Goal: Information Seeking & Learning: Learn about a topic

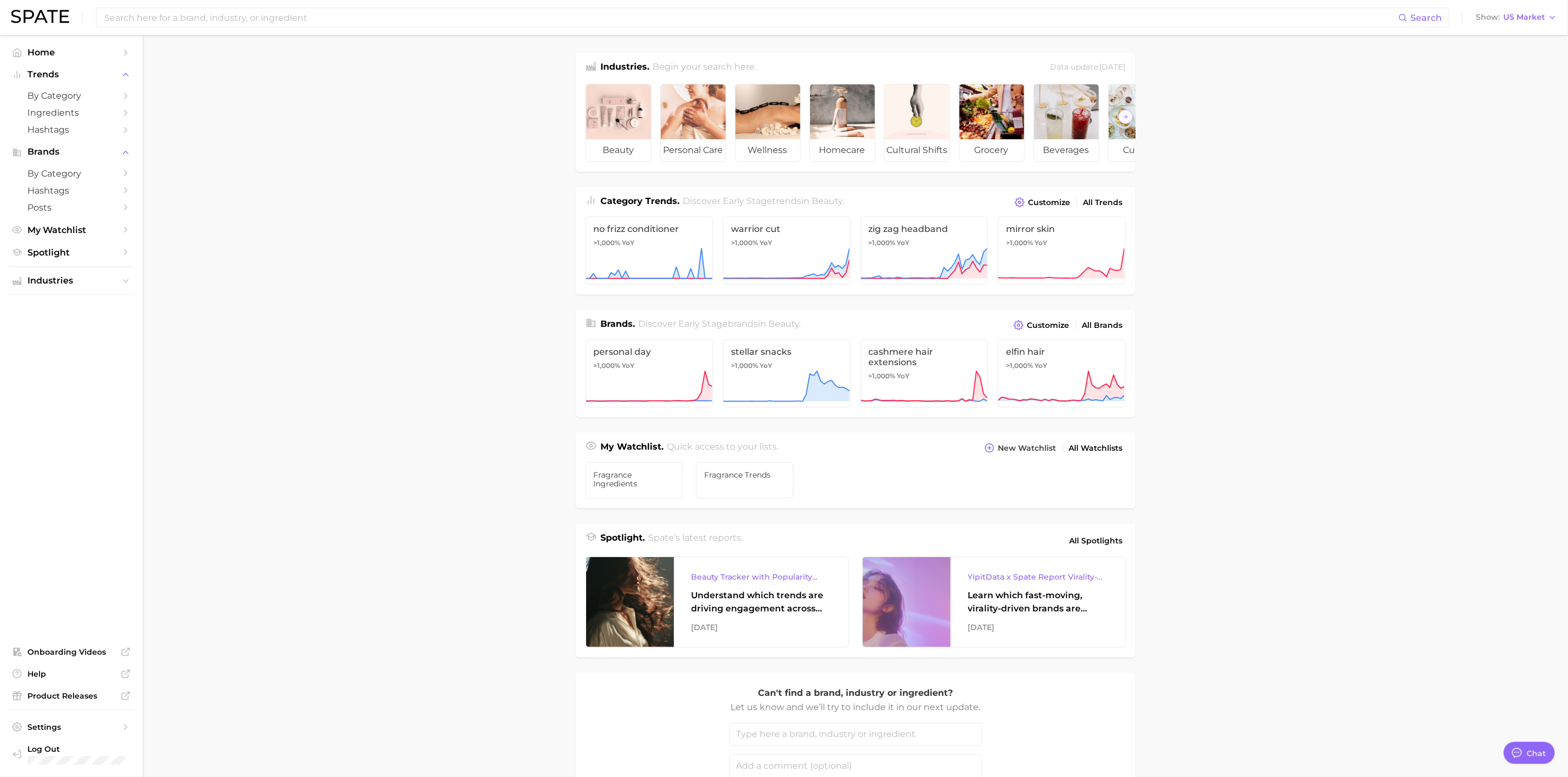
click at [443, 402] on main "Industries. Begin your search here. Data update: [DATE] beauty personal care we…" at bounding box center [854, 463] width 1425 height 856
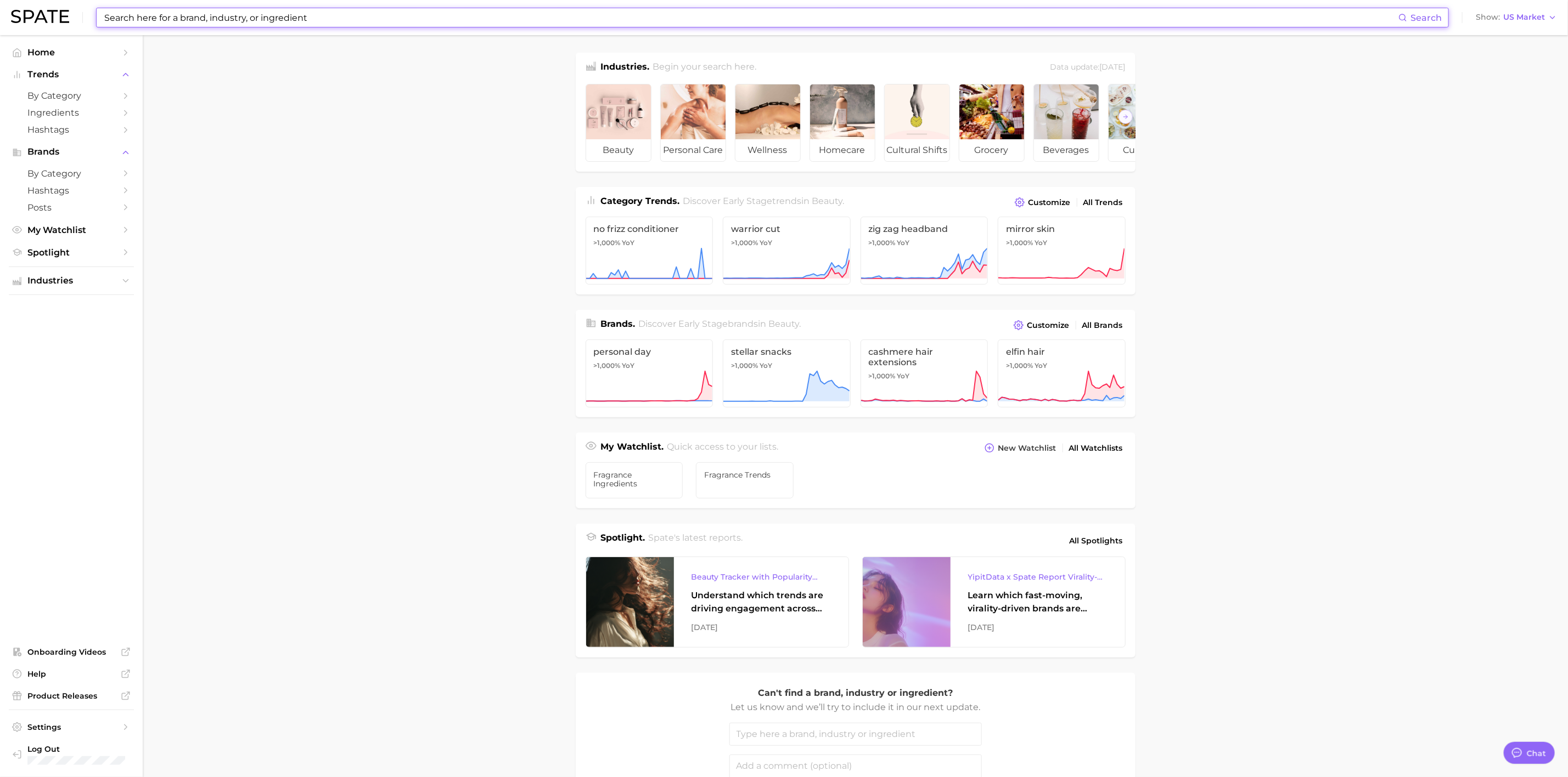
click at [262, 18] on input at bounding box center [751, 17] width 1295 height 19
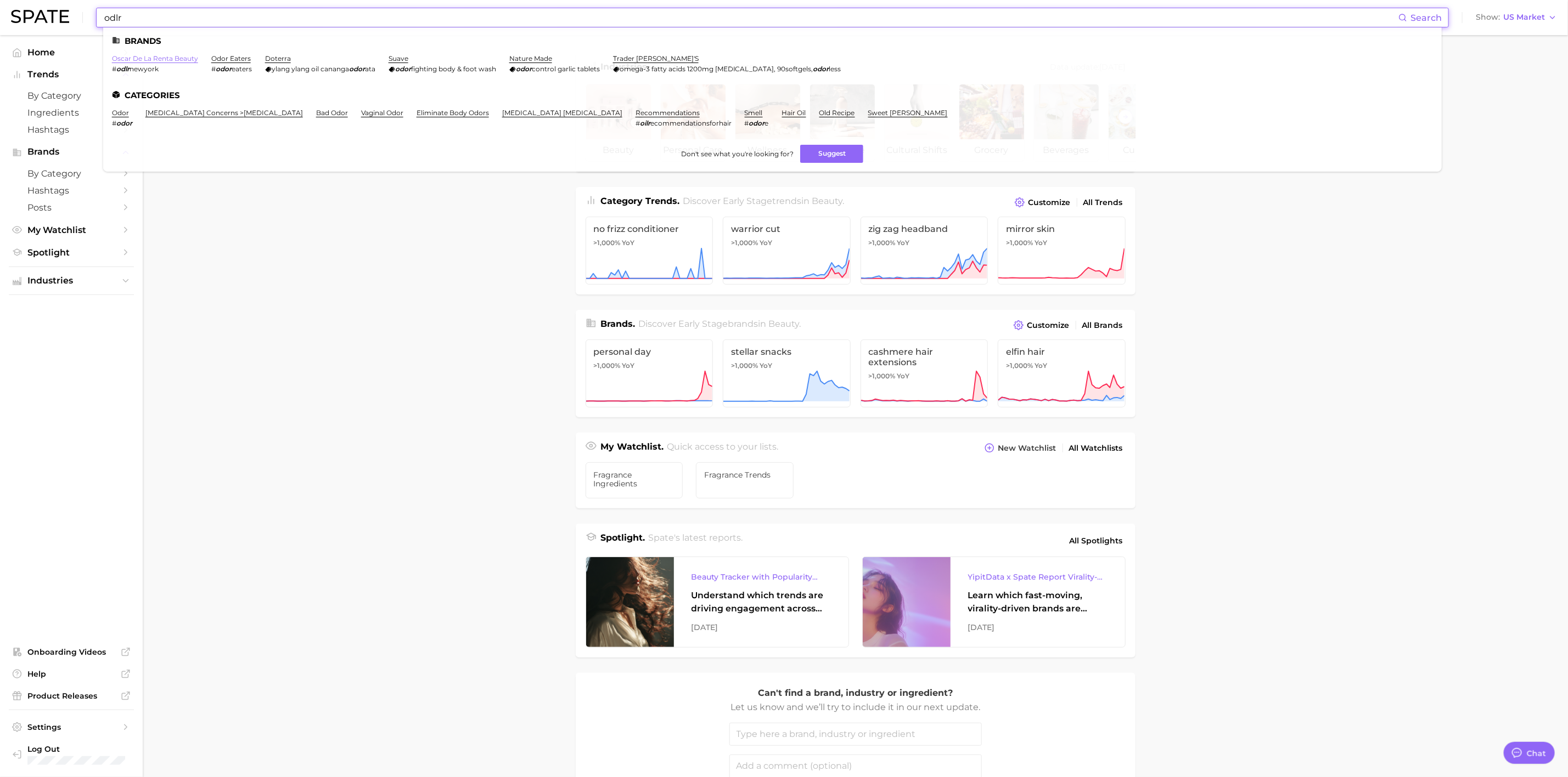
type input "odlr"
click at [176, 58] on link "oscar de la renta beauty" at bounding box center [155, 58] width 87 height 8
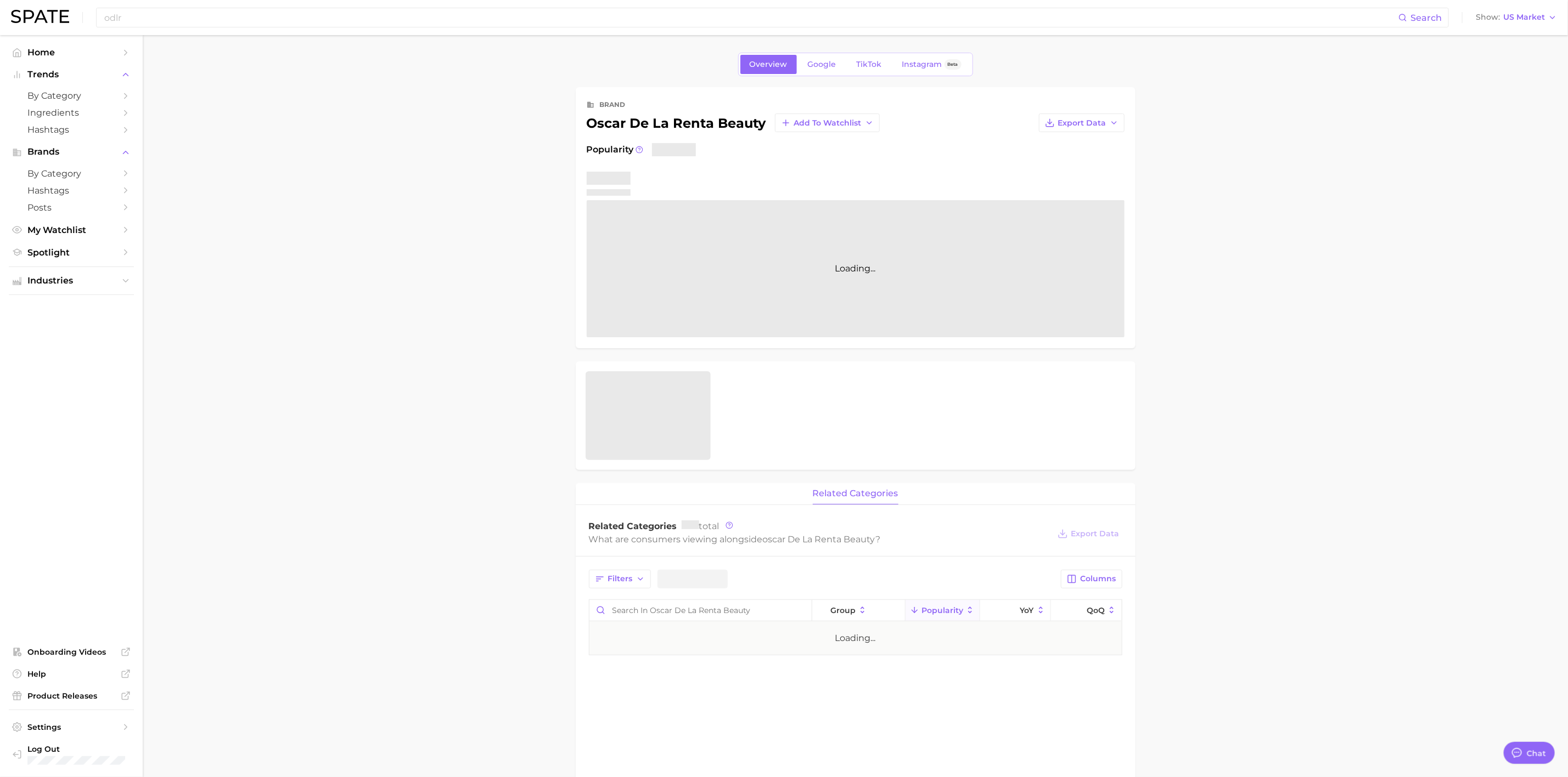
type textarea "x"
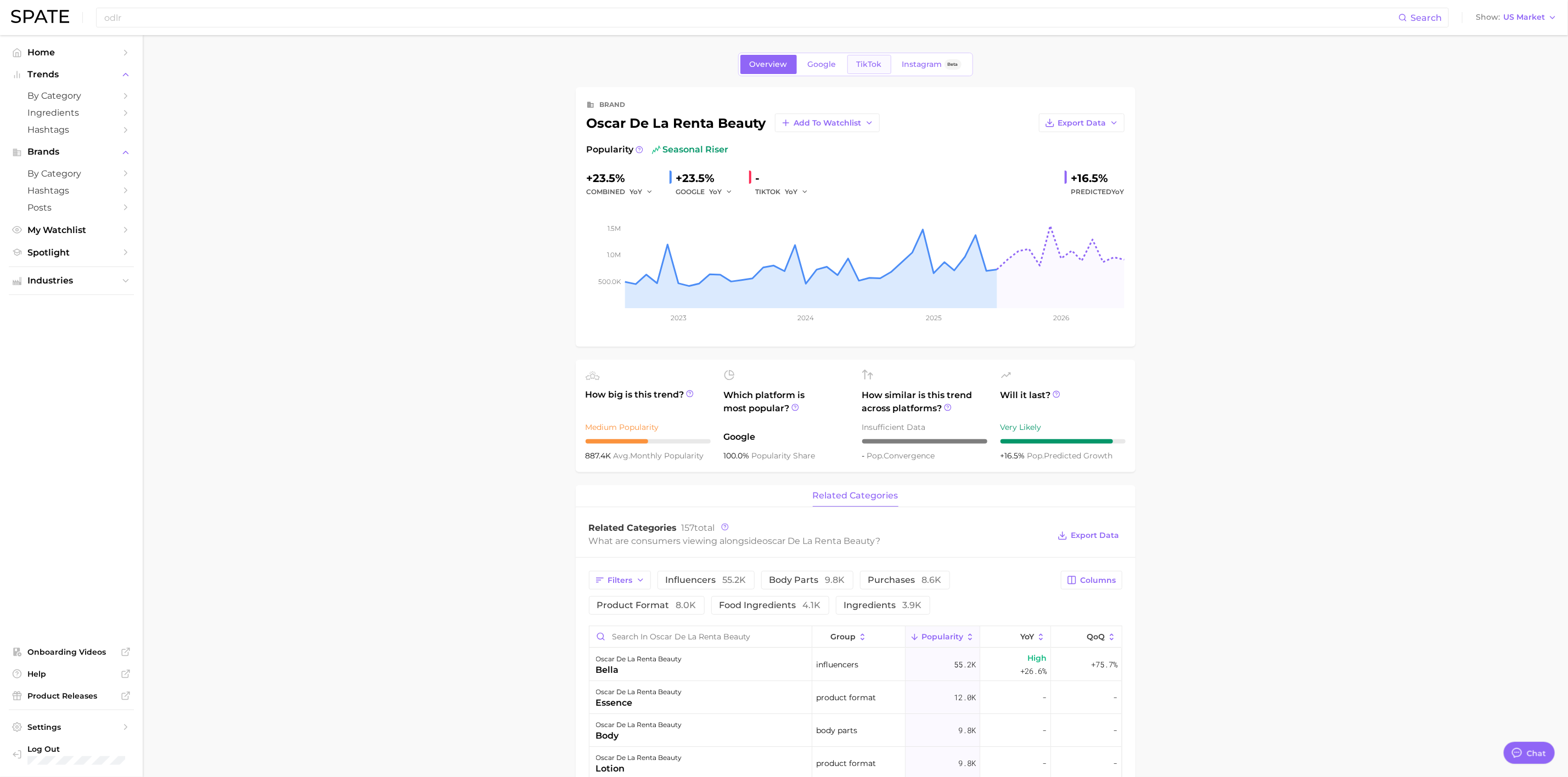
click at [862, 60] on span "TikTok" at bounding box center [869, 64] width 25 height 9
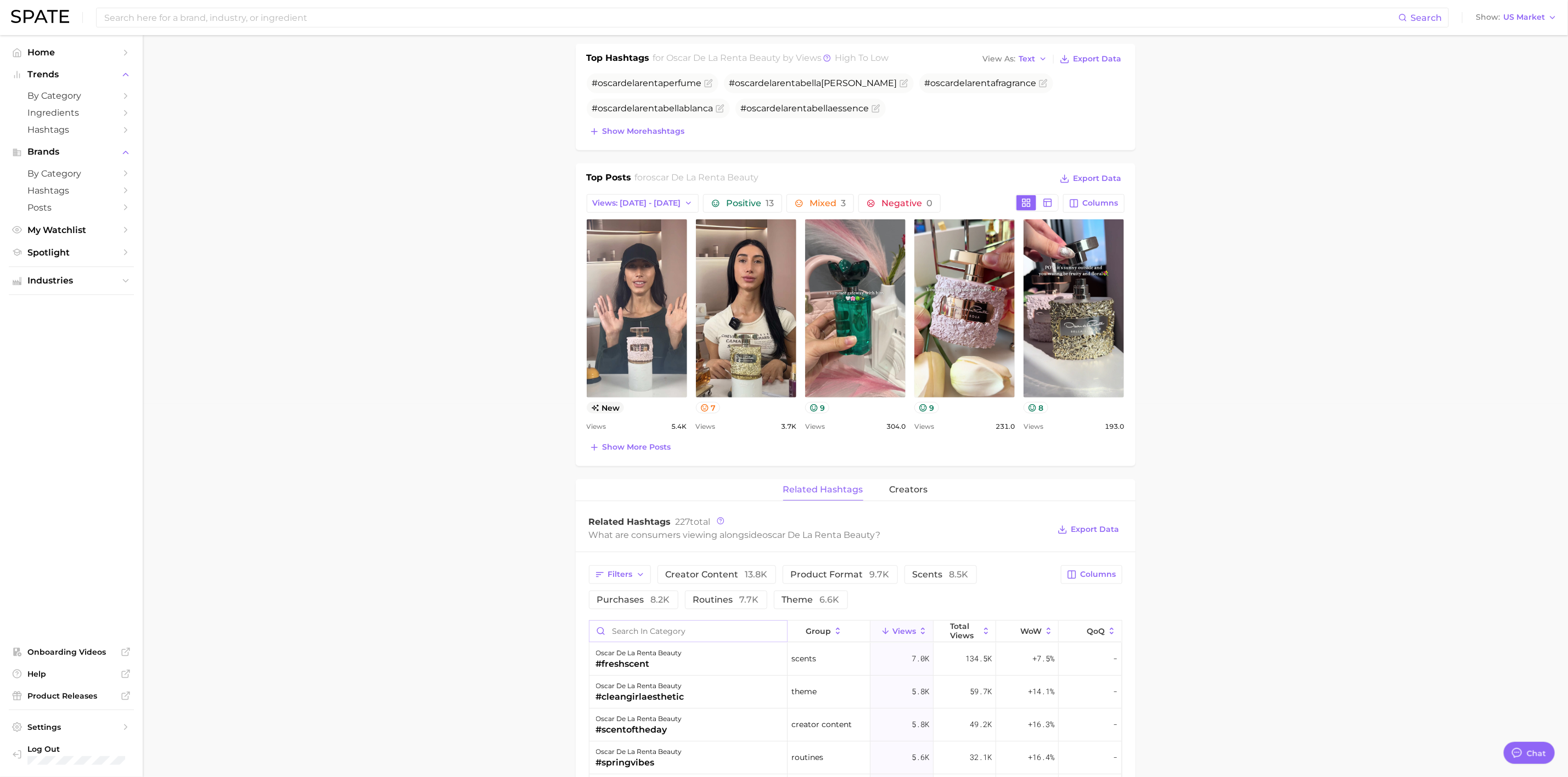
scroll to position [83, 0]
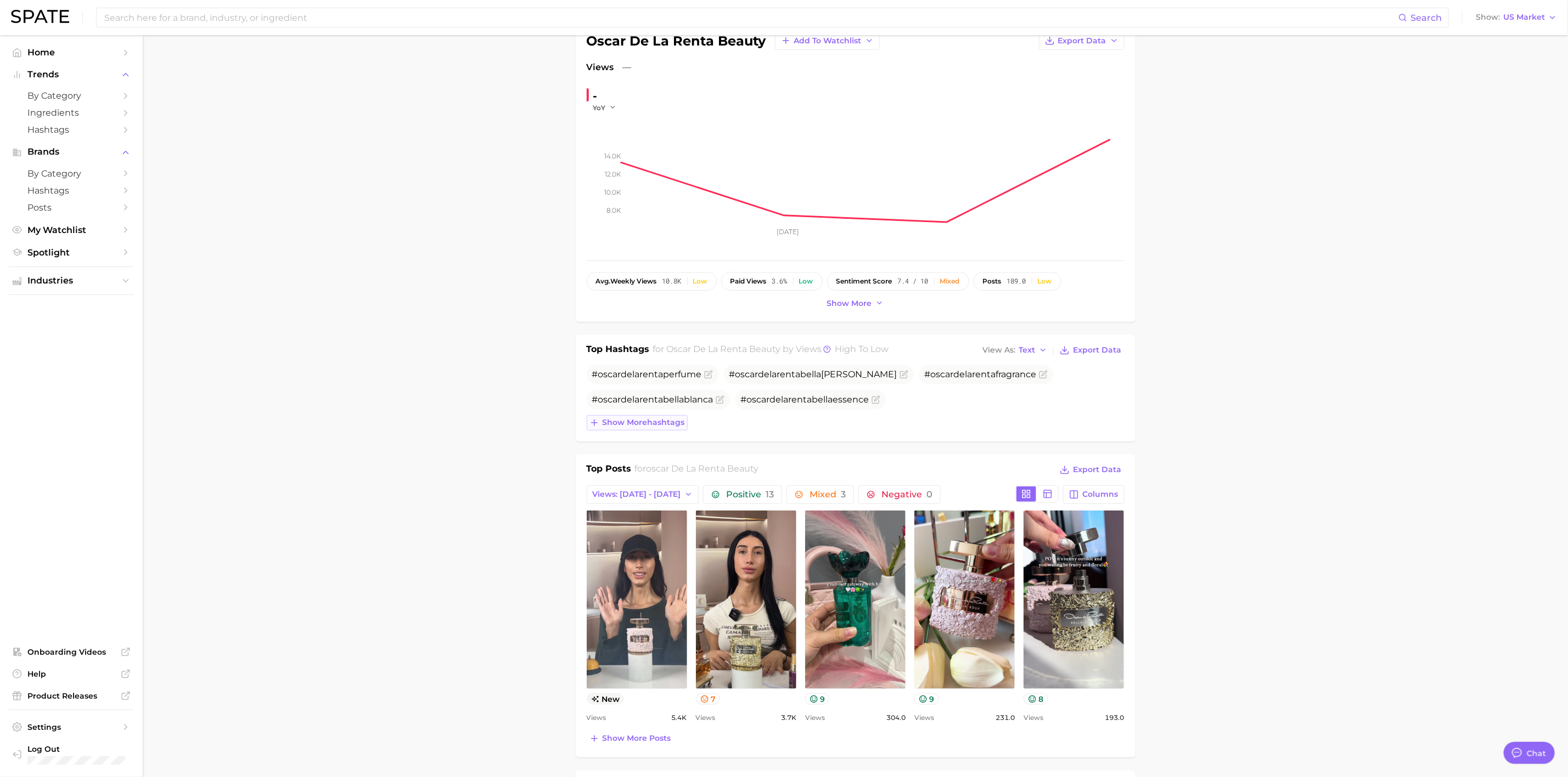
click at [625, 427] on span "Show more hashtags" at bounding box center [644, 422] width 83 height 9
click at [921, 402] on span "#odlrnewyork" at bounding box center [928, 399] width 61 height 10
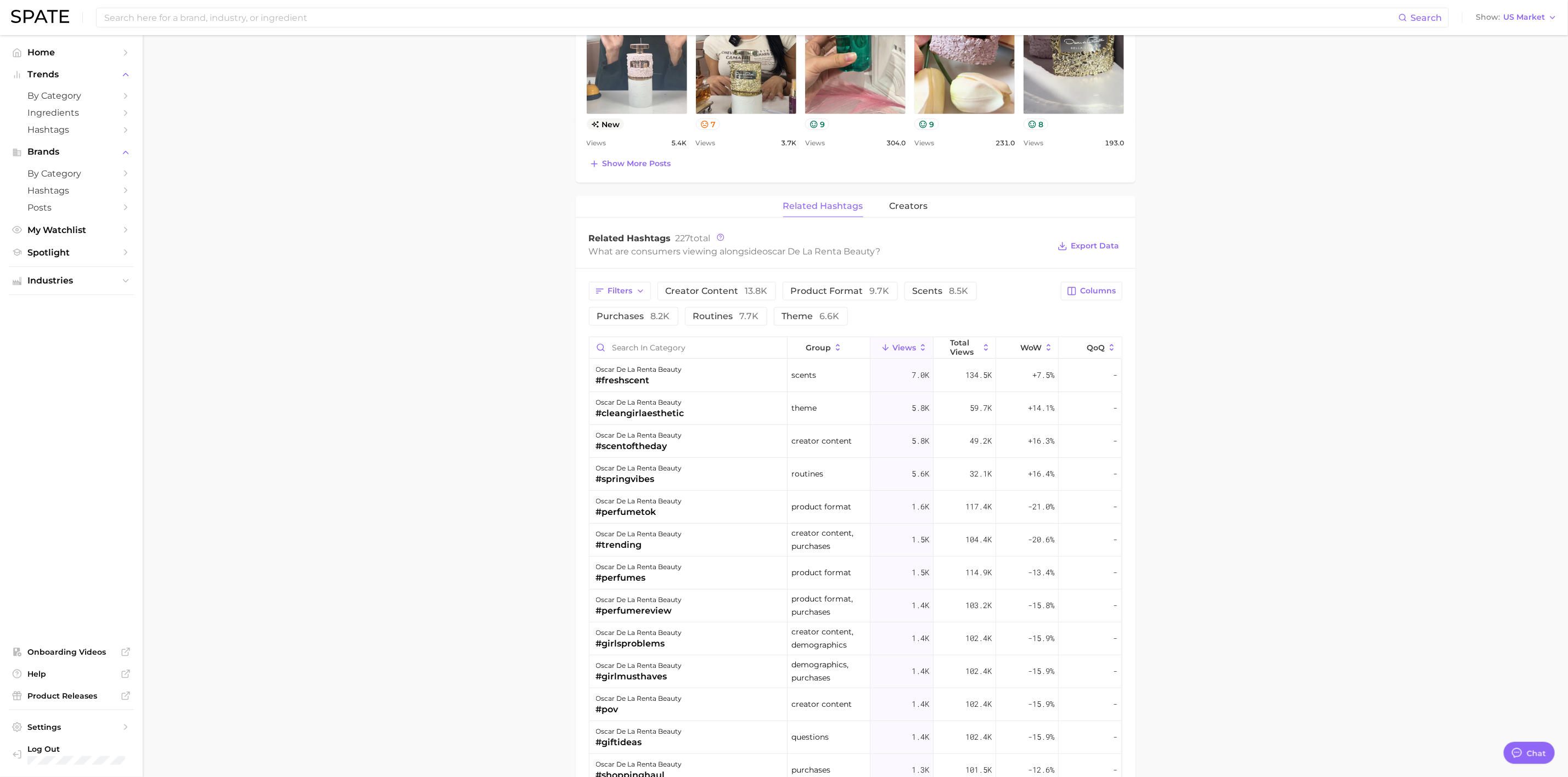
scroll to position [658, 0]
click at [644, 343] on input "Search in category" at bounding box center [688, 347] width 197 height 21
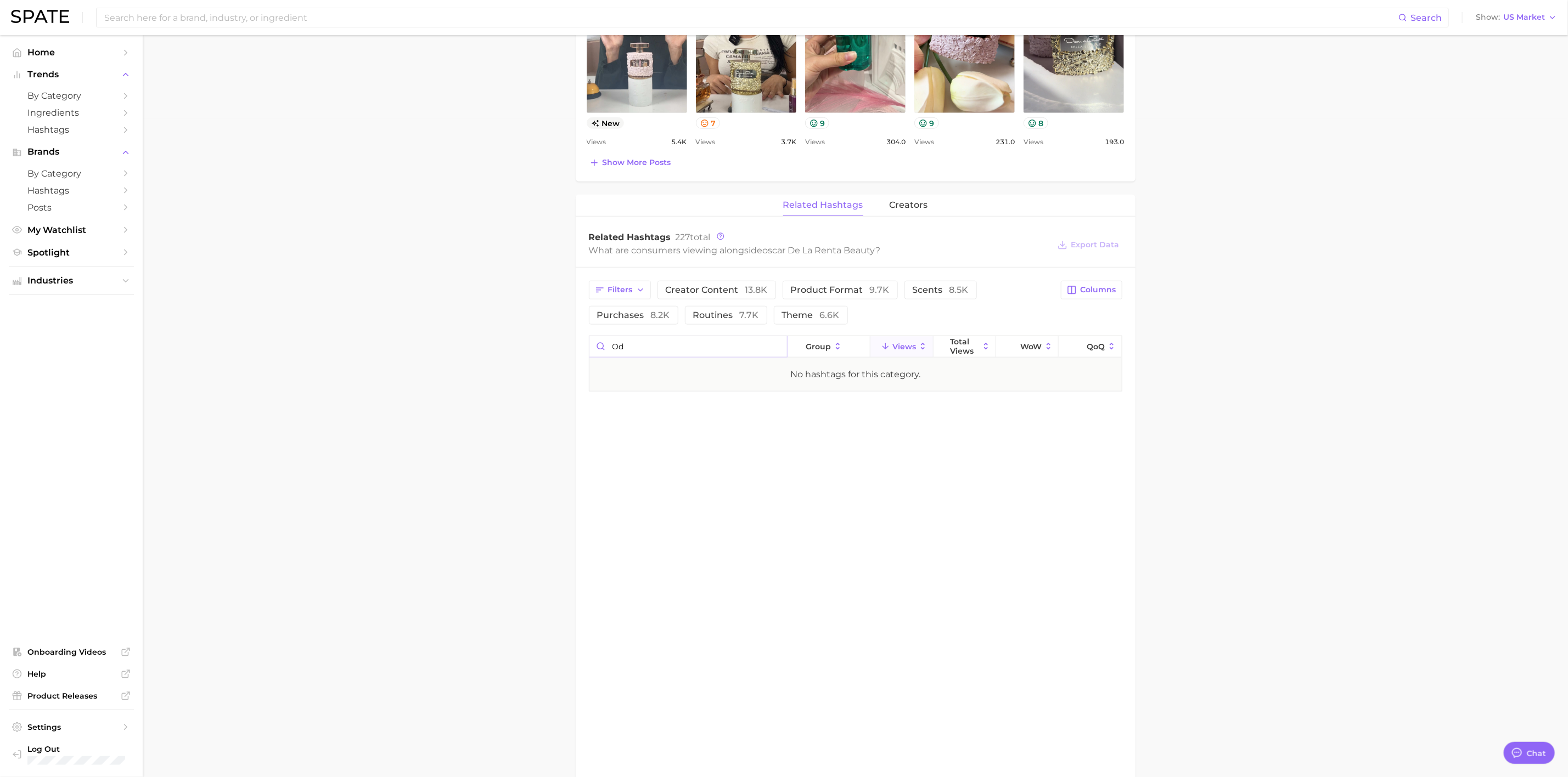
type input "o"
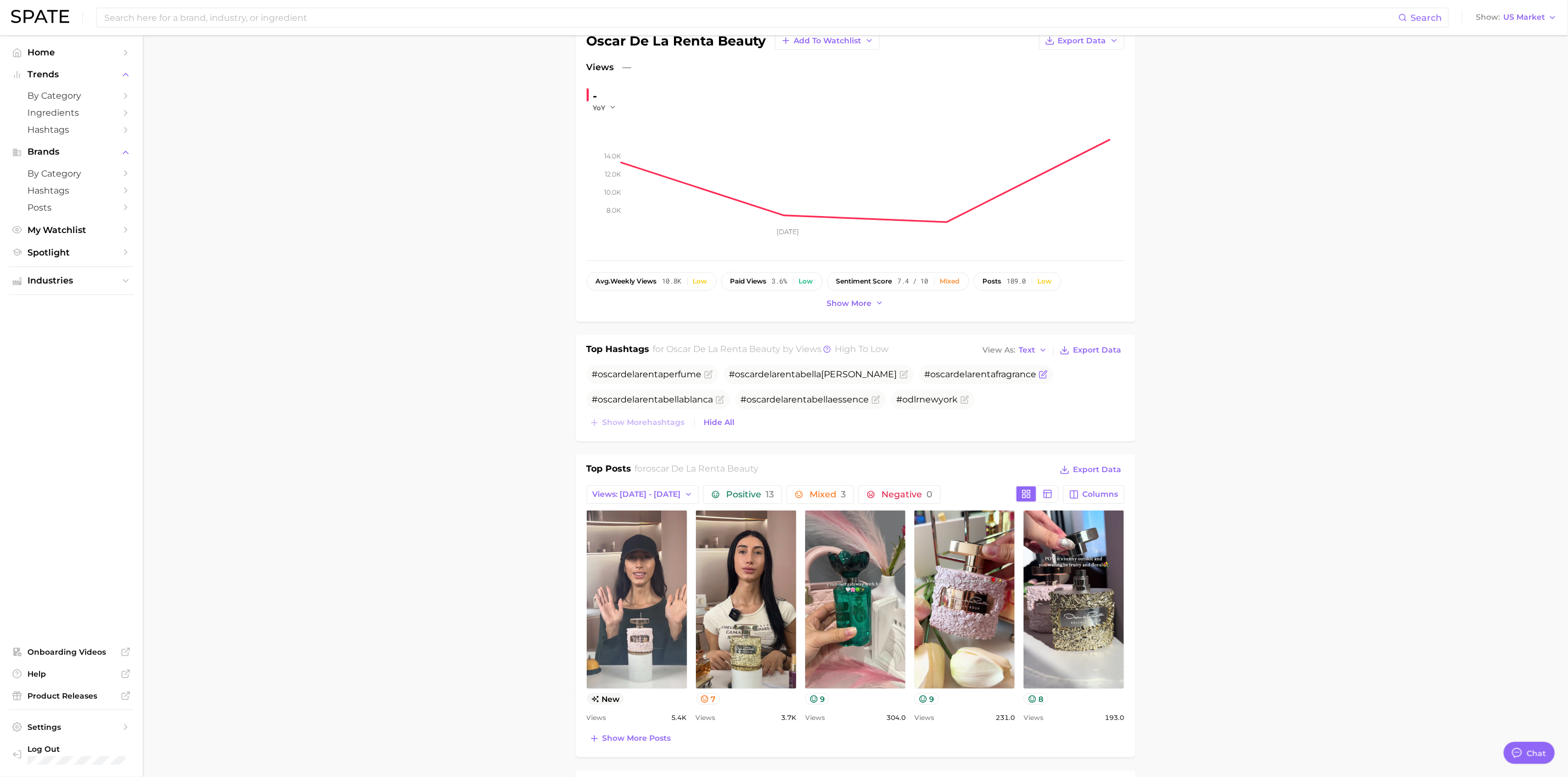
scroll to position [0, 0]
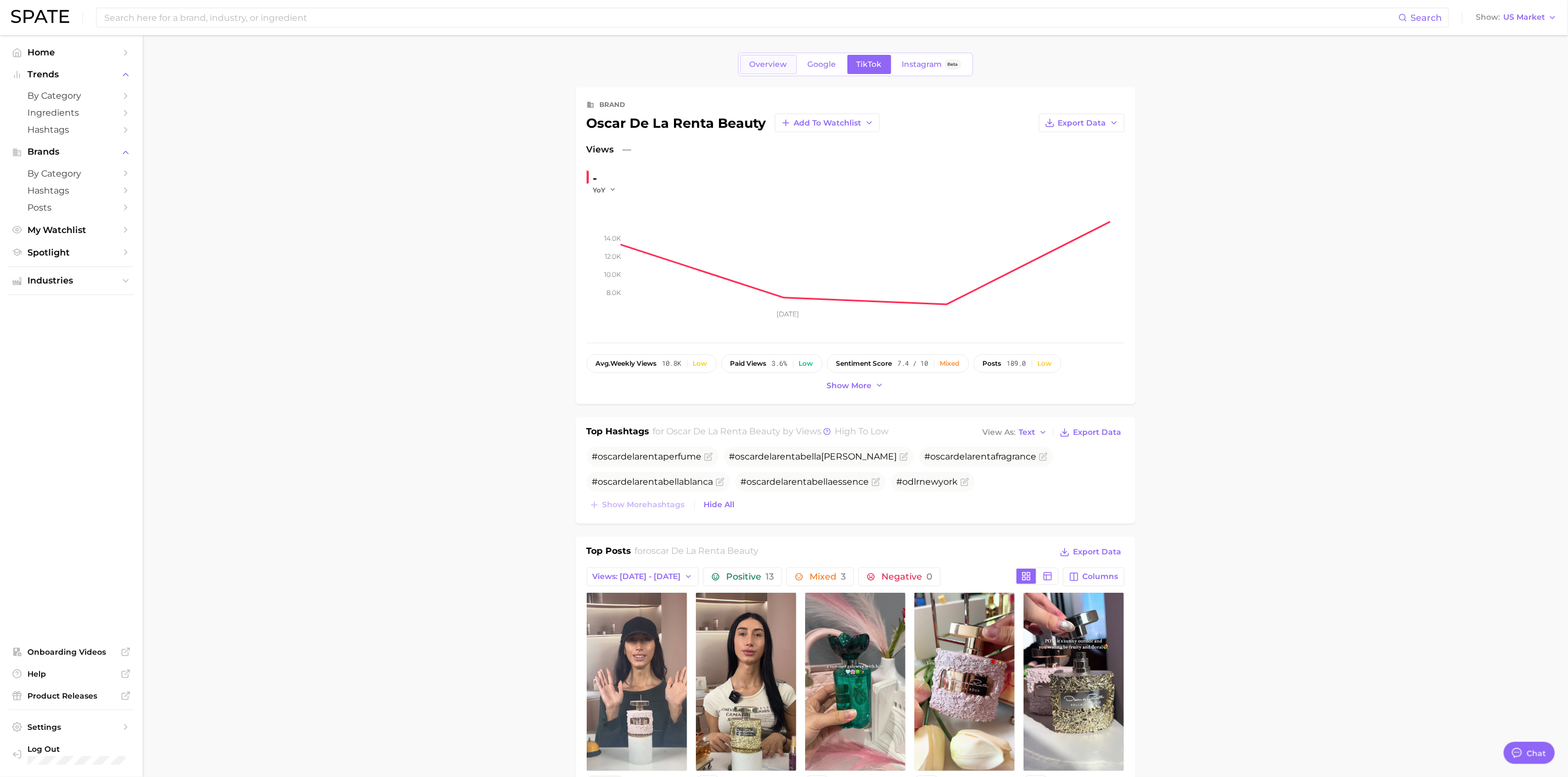
click at [780, 69] on span "Overview" at bounding box center [769, 64] width 38 height 9
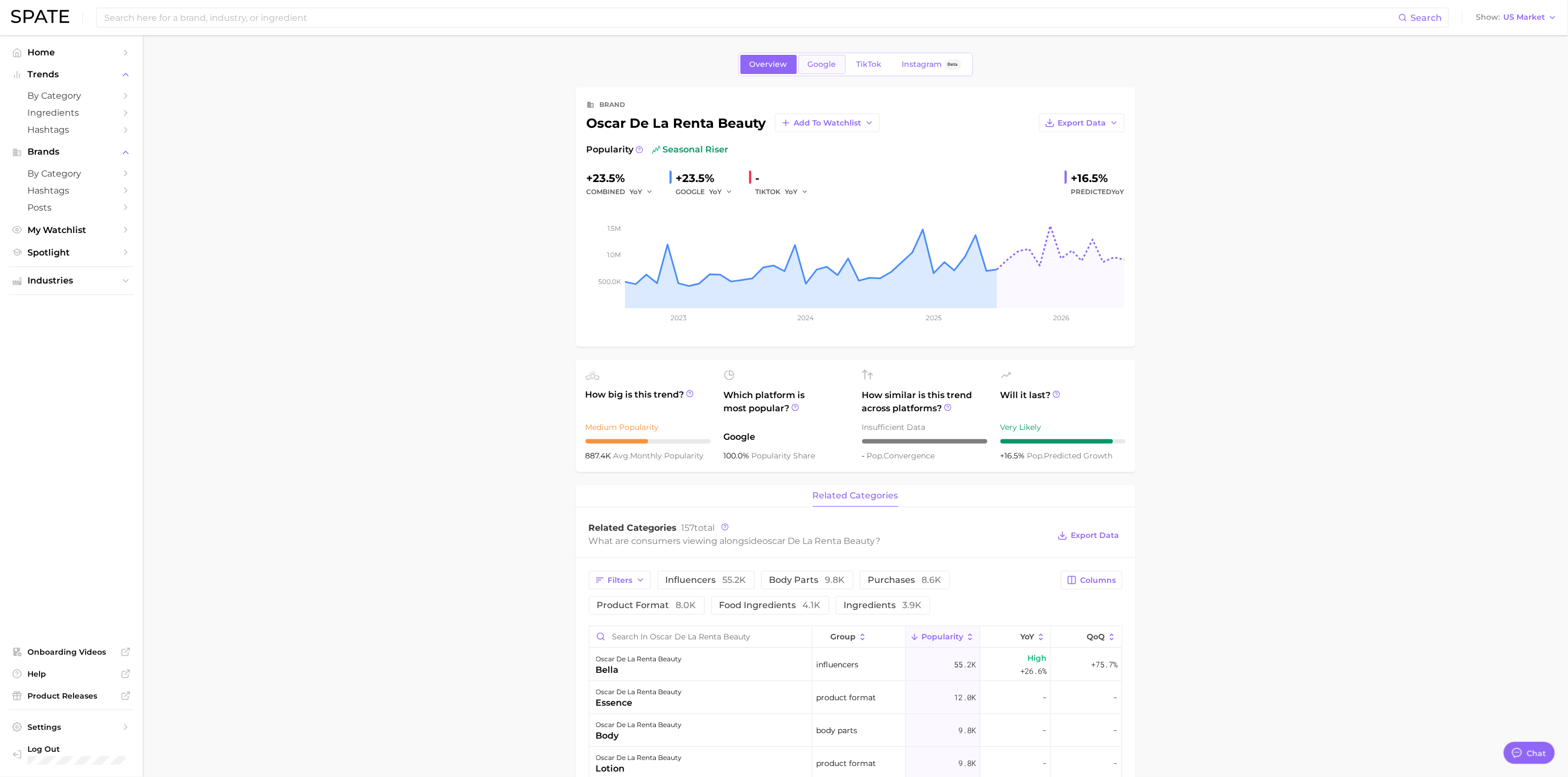
click at [818, 66] on span "Google" at bounding box center [822, 64] width 28 height 9
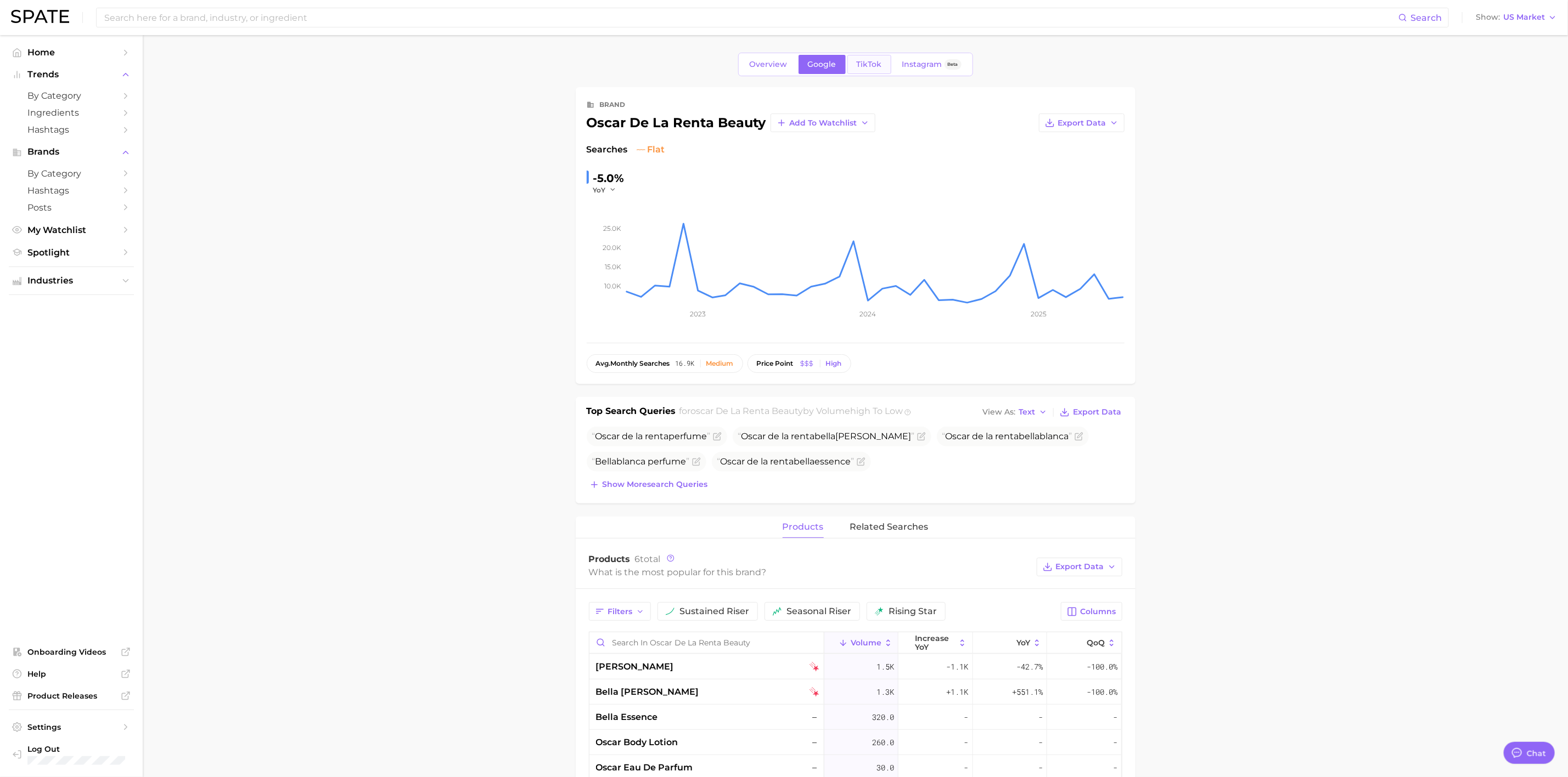
click at [863, 64] on span "TikTok" at bounding box center [869, 64] width 25 height 9
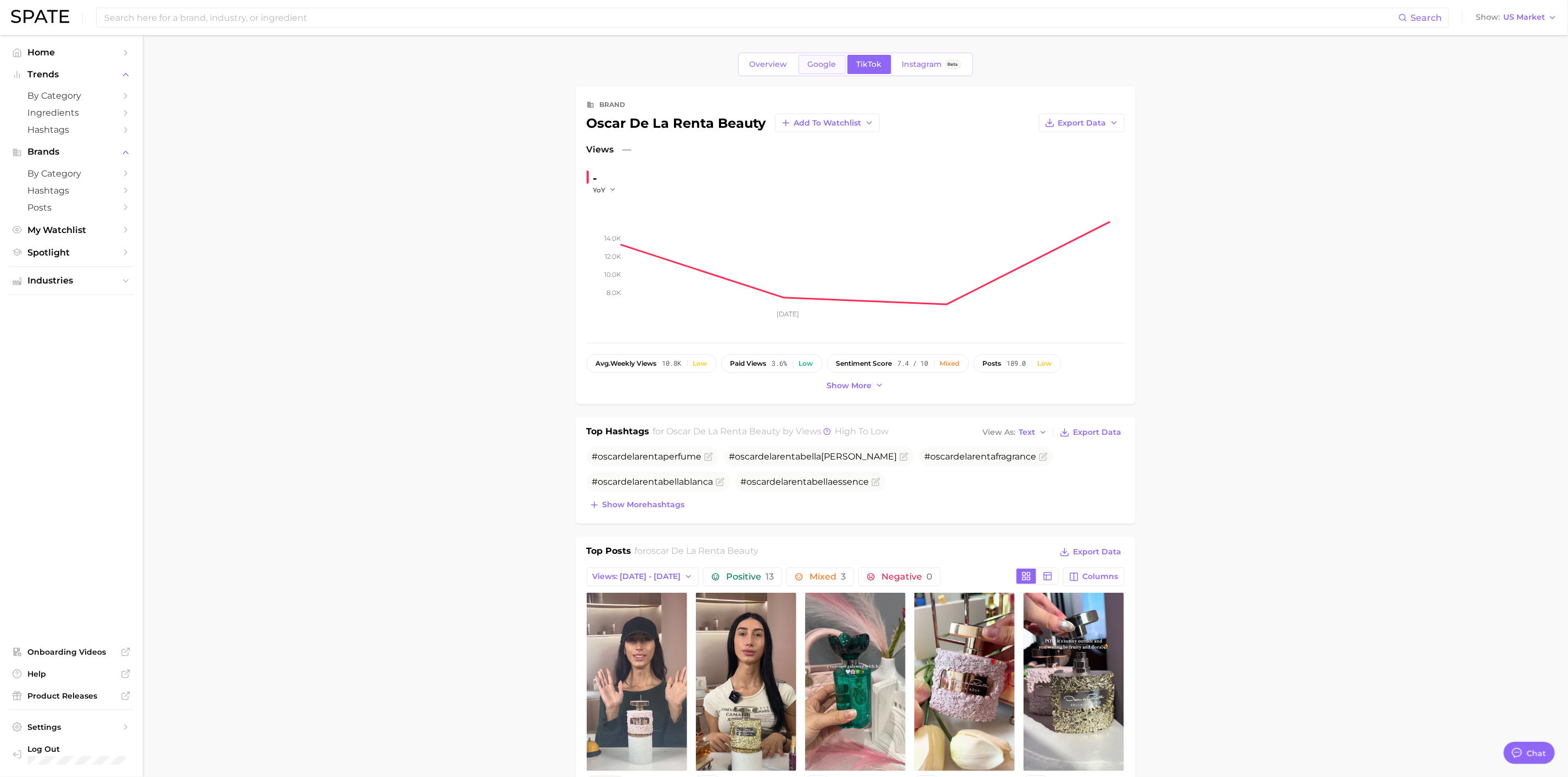
click at [809, 66] on span "Google" at bounding box center [822, 64] width 28 height 9
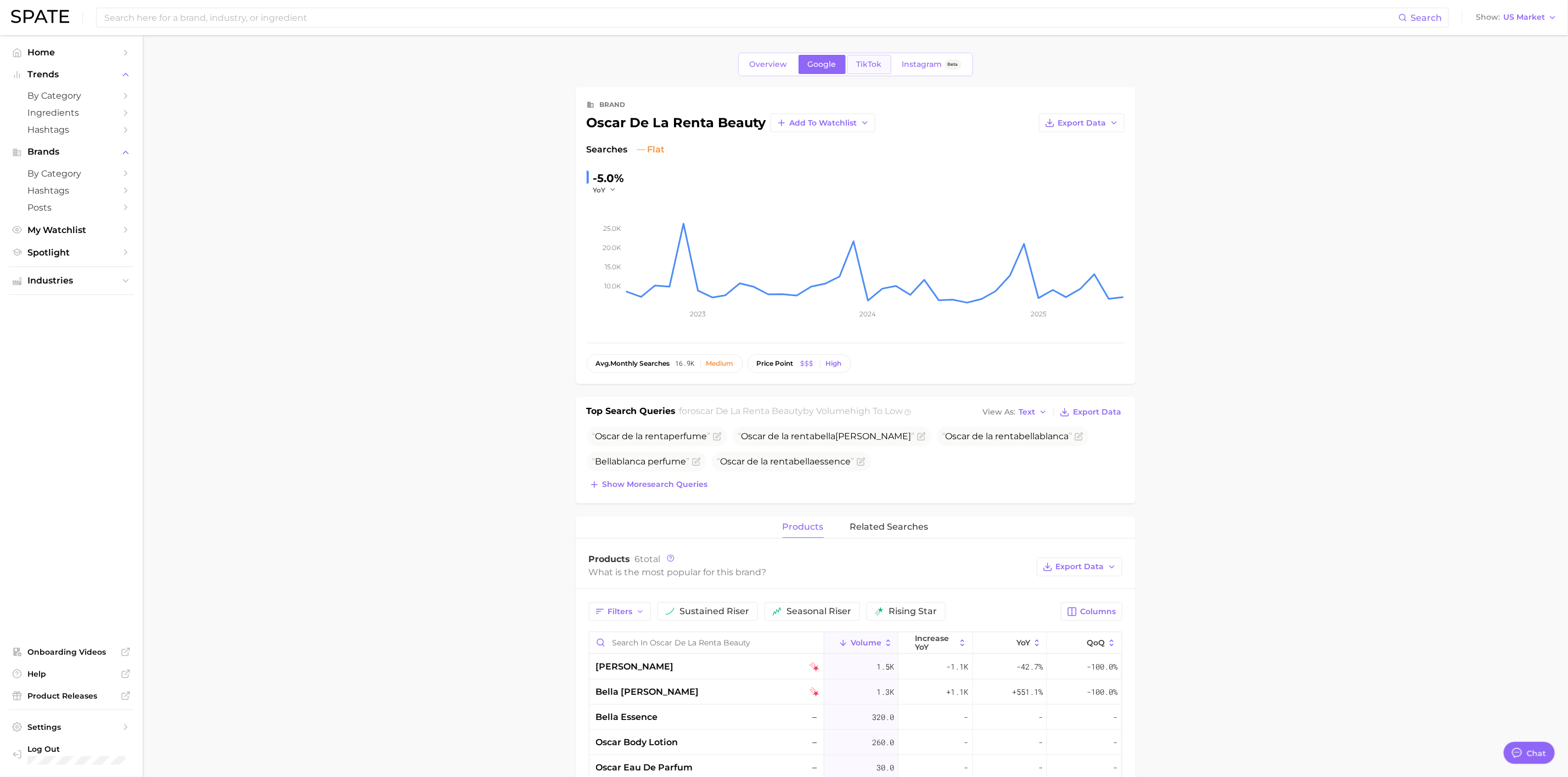
click at [859, 66] on span "TikTok" at bounding box center [869, 64] width 25 height 9
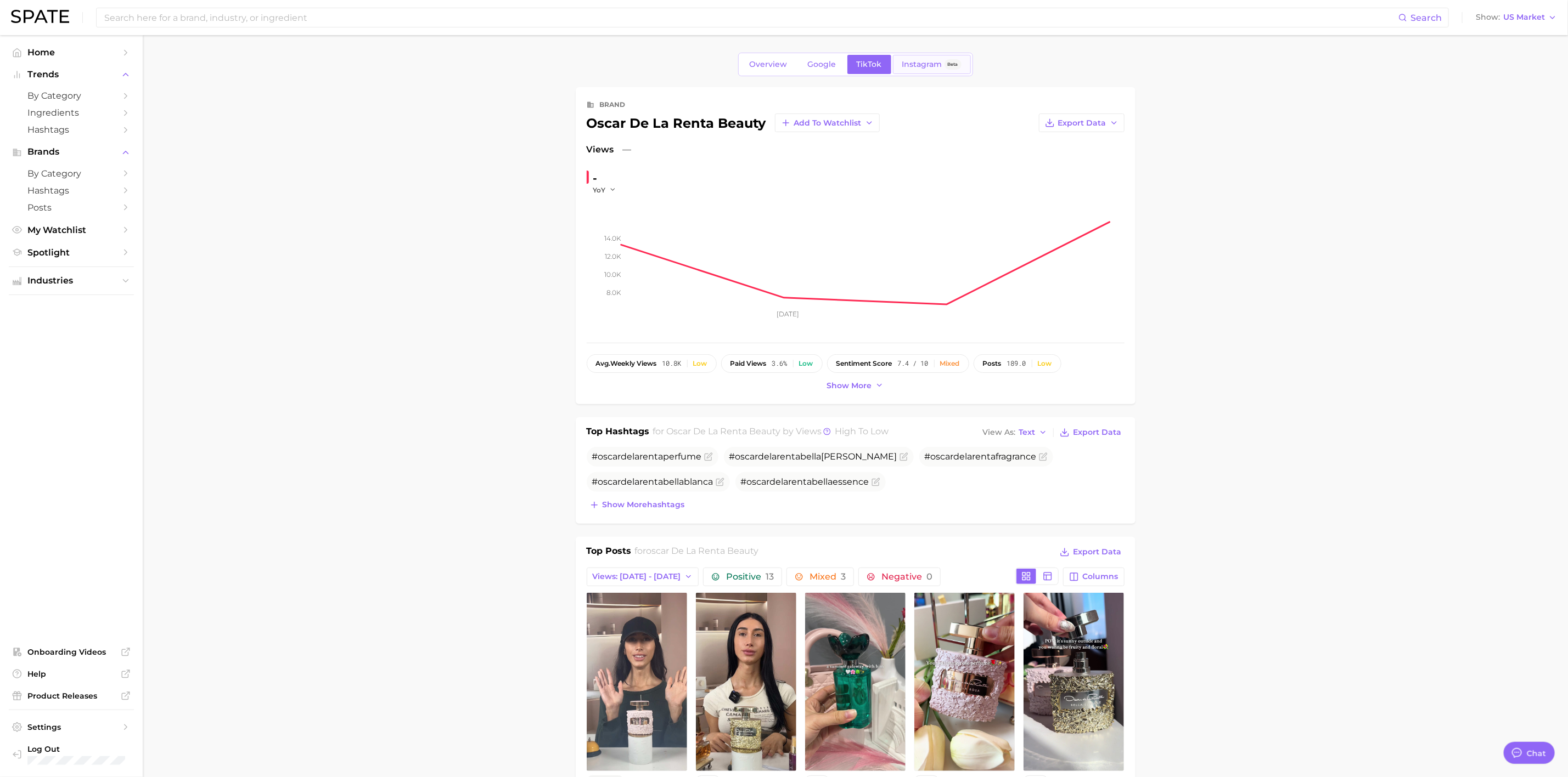
click at [917, 69] on span "Instagram" at bounding box center [922, 64] width 40 height 9
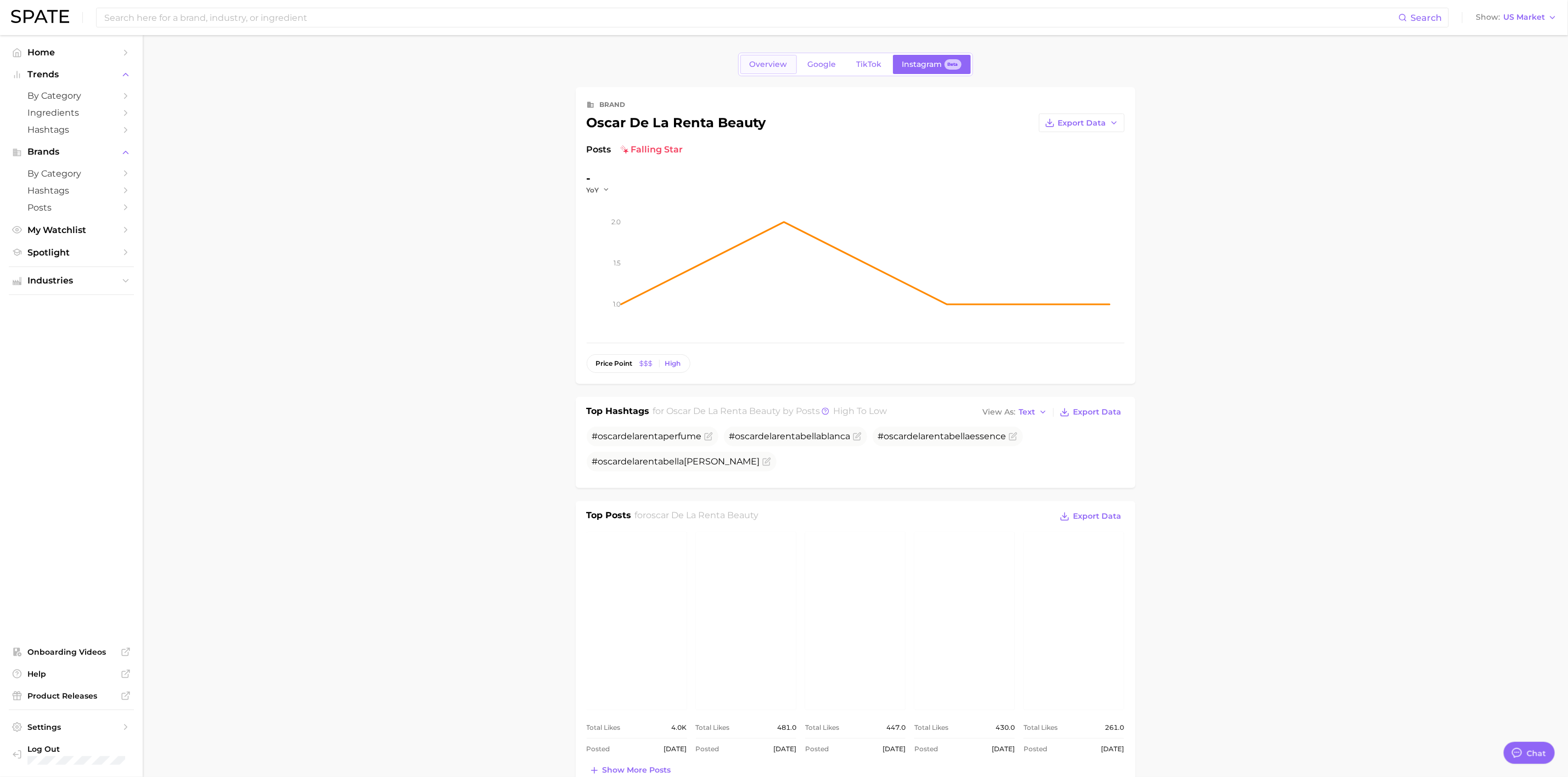
click at [765, 64] on span "Overview" at bounding box center [769, 64] width 38 height 9
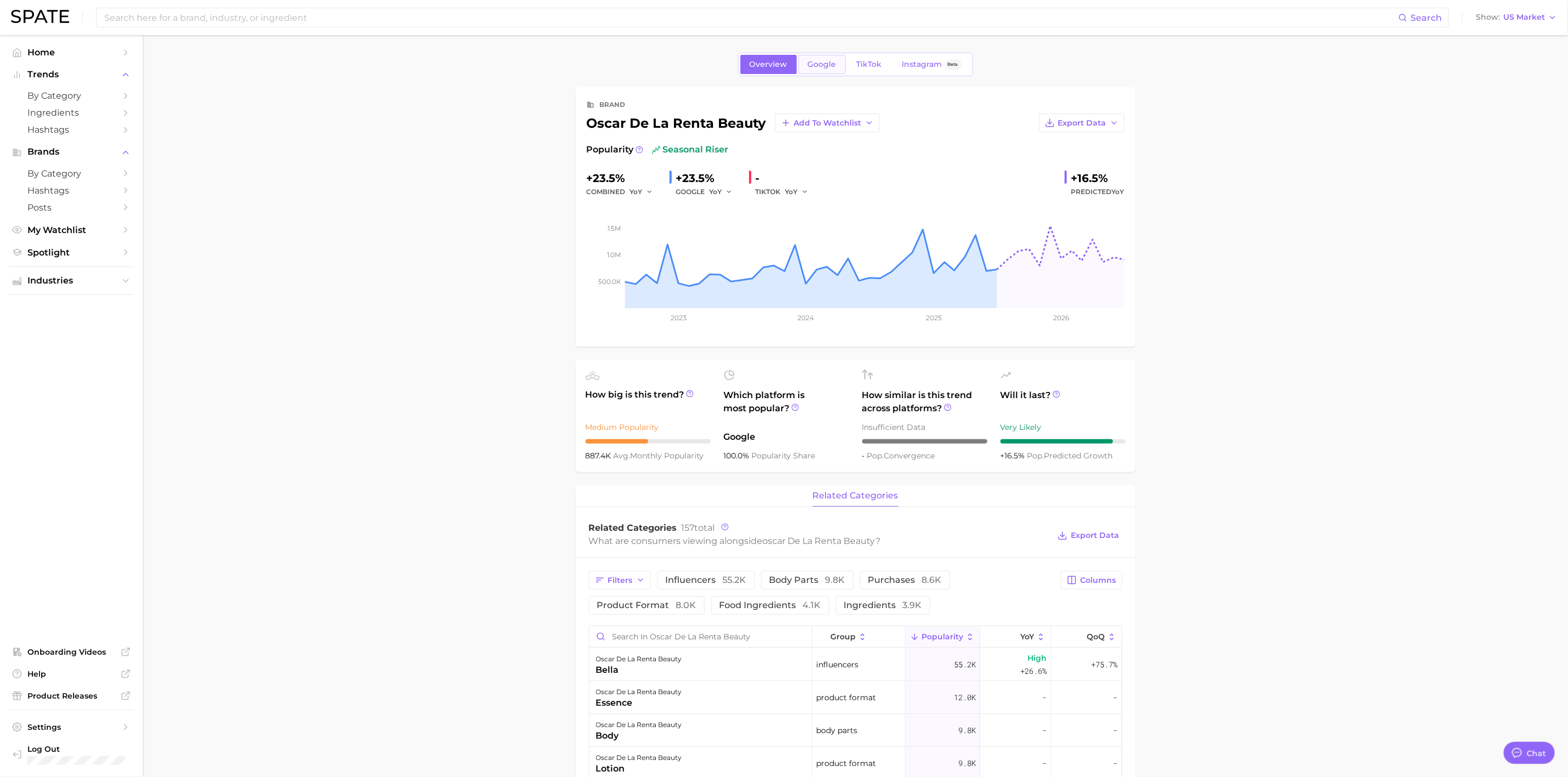
click at [815, 73] on link "Google" at bounding box center [822, 64] width 47 height 19
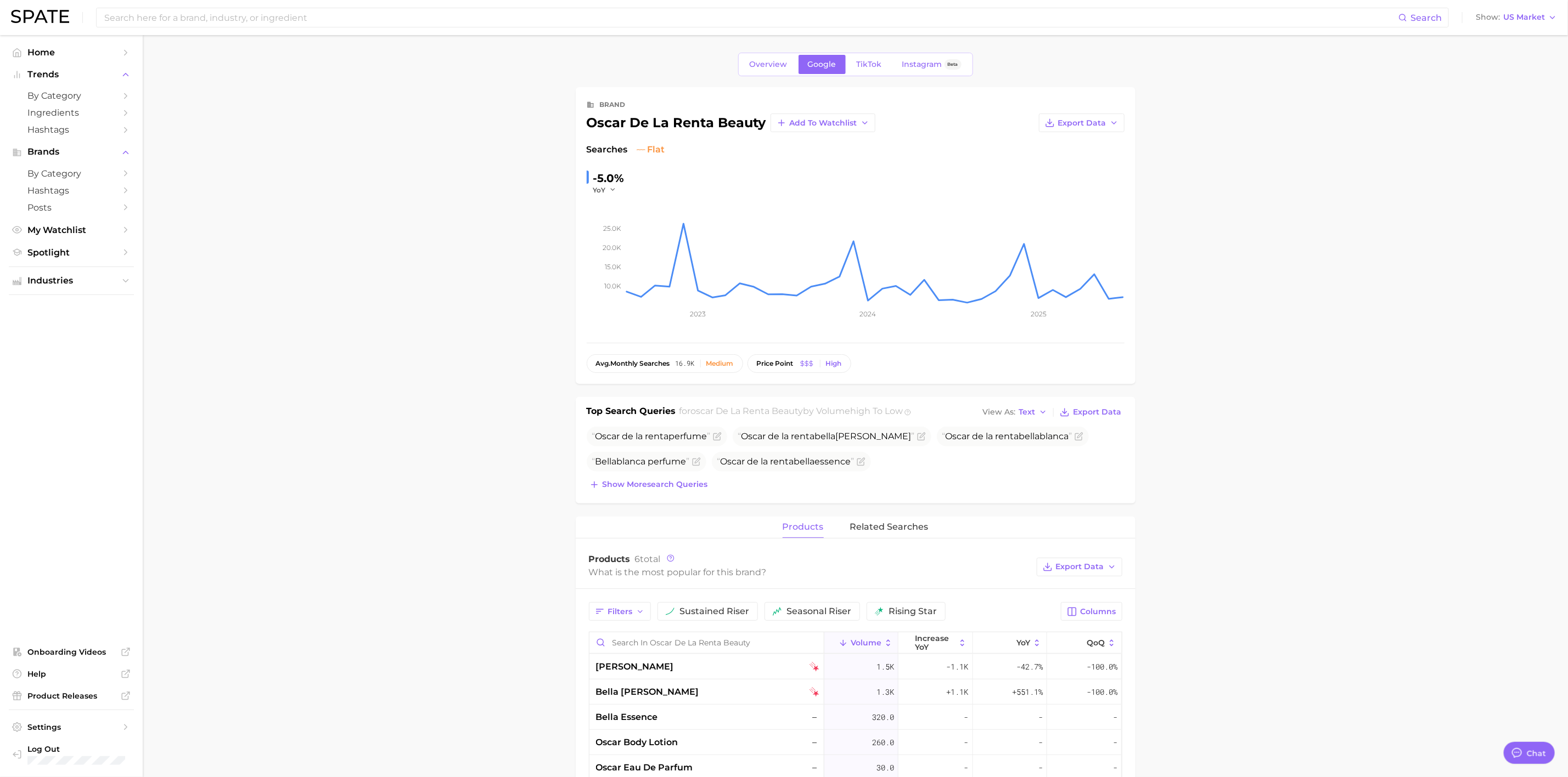
click at [327, 451] on main "Overview Google TikTok Instagram Beta brand oscar de la renta beauty Add to Wat…" at bounding box center [854, 657] width 1425 height 1243
click at [79, 691] on link "Product Releases" at bounding box center [71, 696] width 125 height 17
click at [58, 249] on span "Spotlight" at bounding box center [72, 252] width 88 height 10
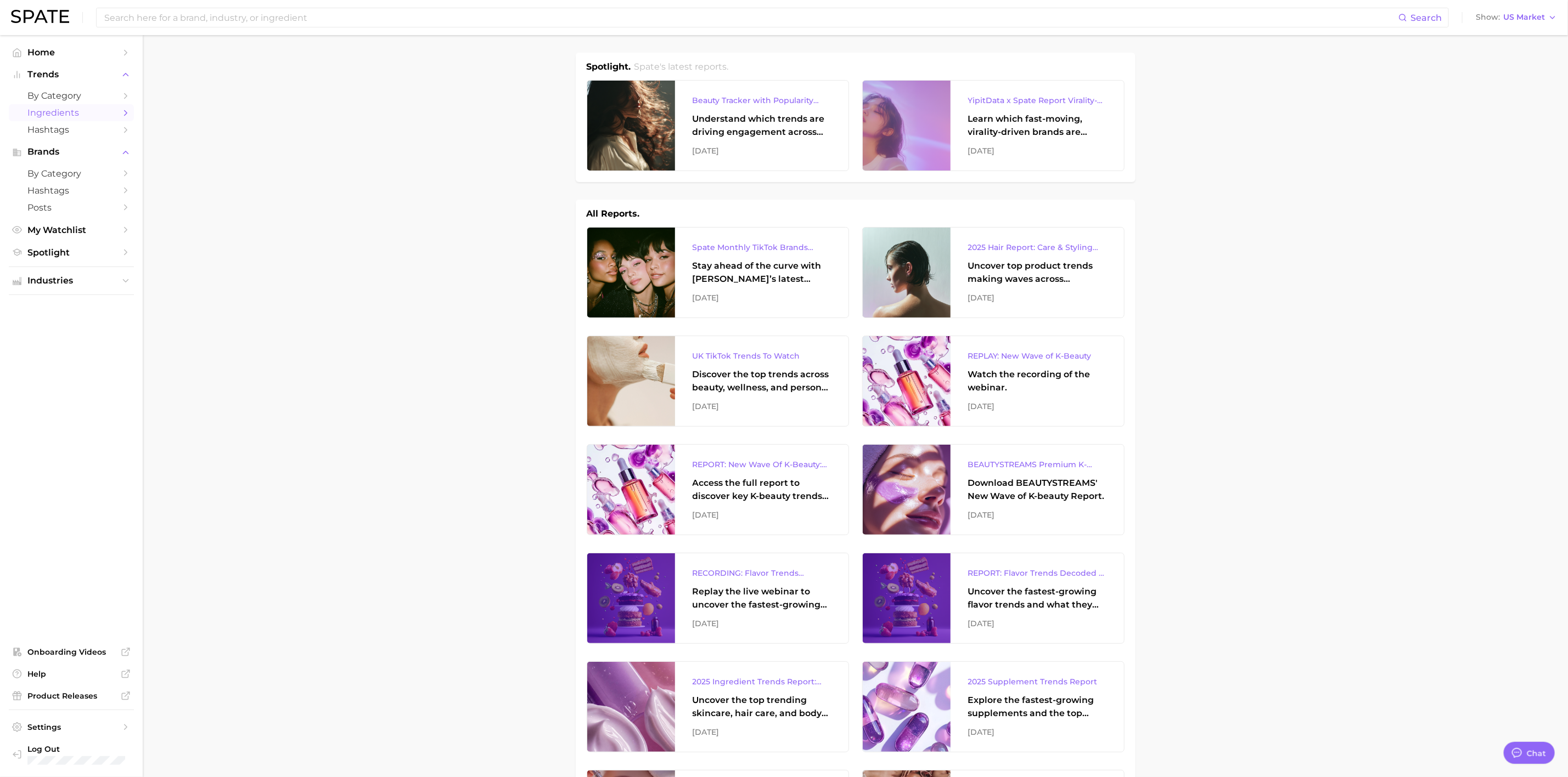
click at [52, 116] on span "Ingredients" at bounding box center [72, 112] width 88 height 10
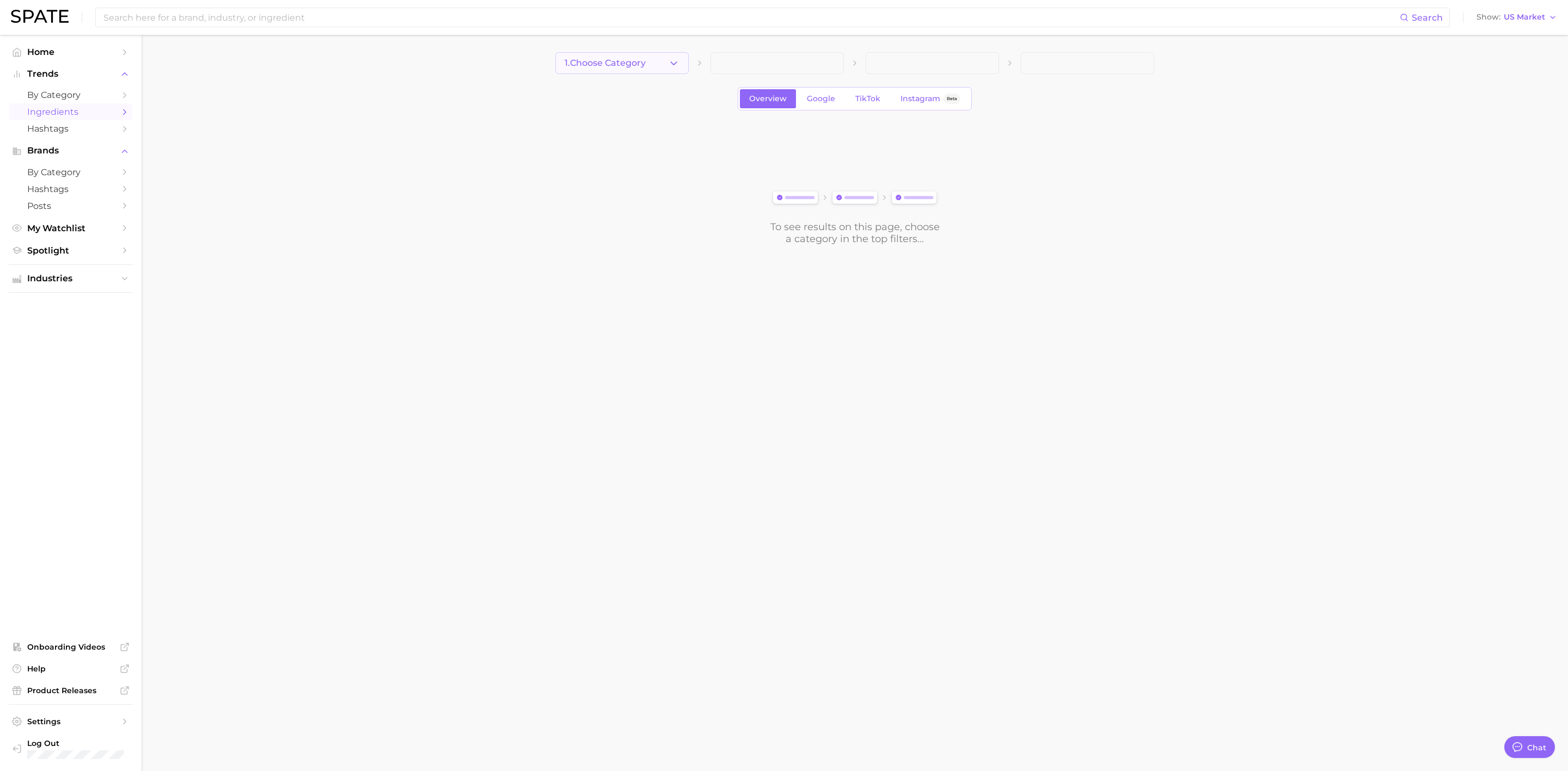
click at [611, 59] on span "1. Choose Category" at bounding box center [605, 63] width 81 height 10
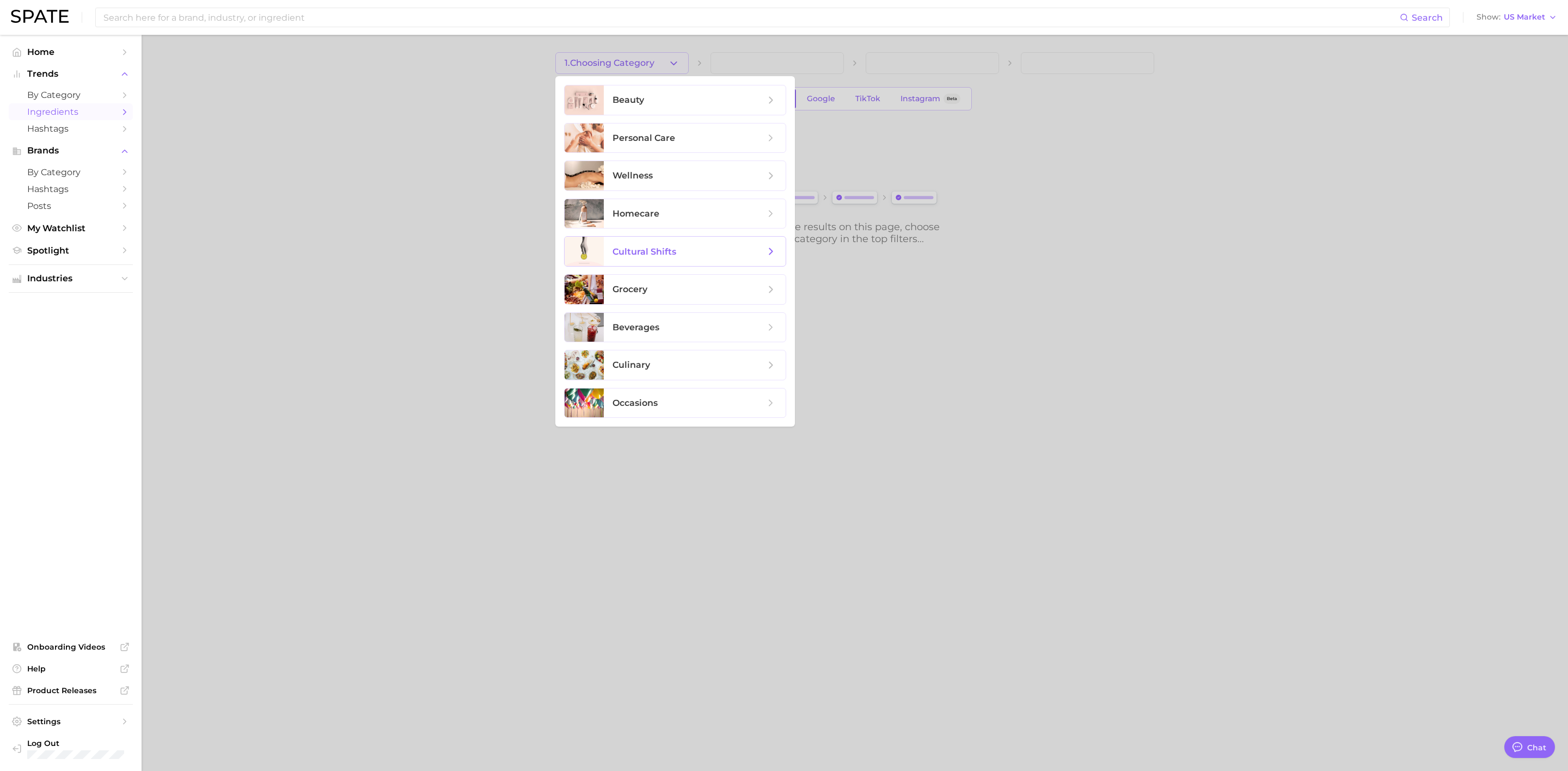
click at [661, 250] on span "cultural shifts" at bounding box center [645, 251] width 64 height 10
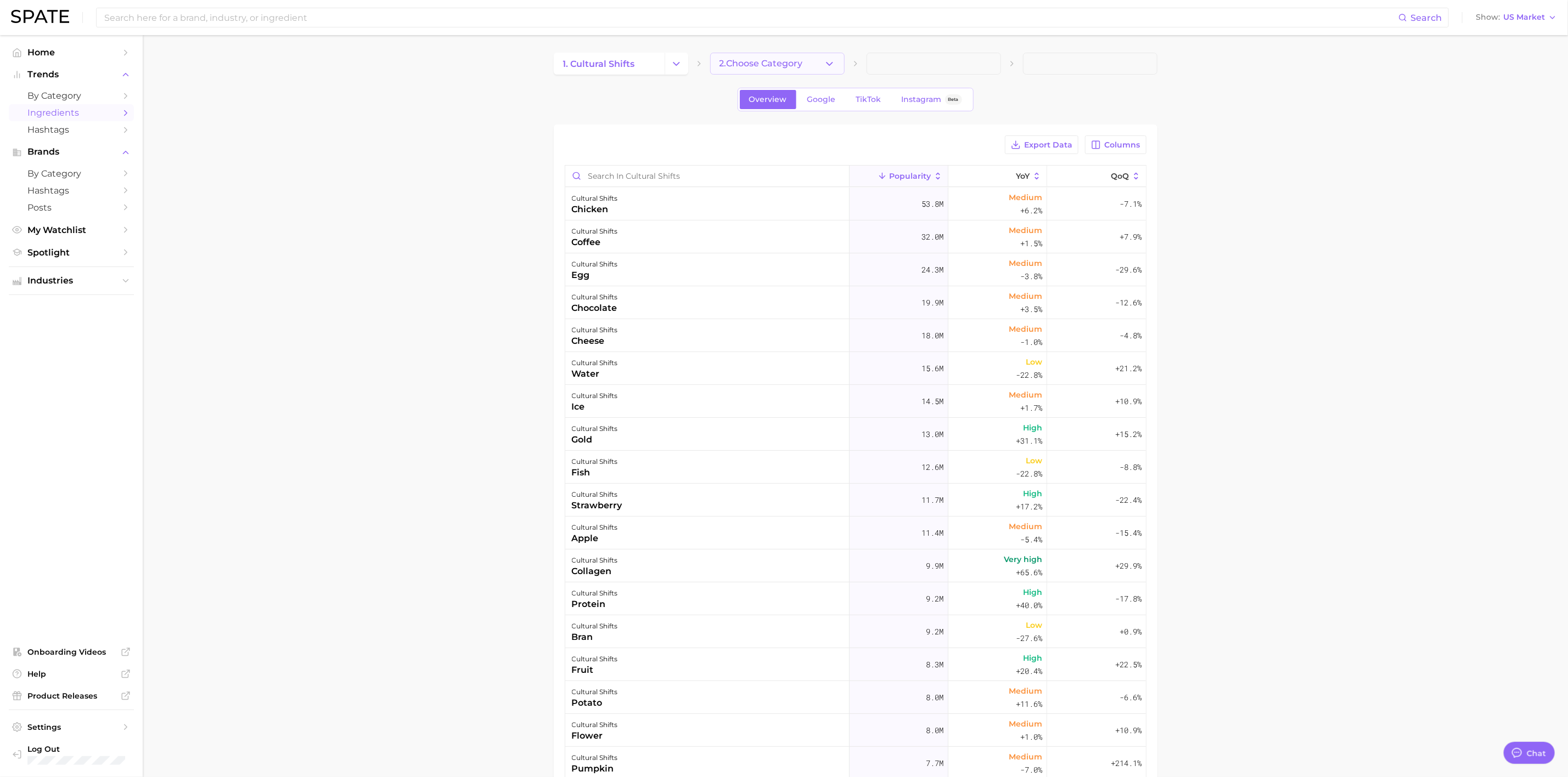
click at [818, 59] on button "2. Choose Category" at bounding box center [777, 64] width 135 height 22
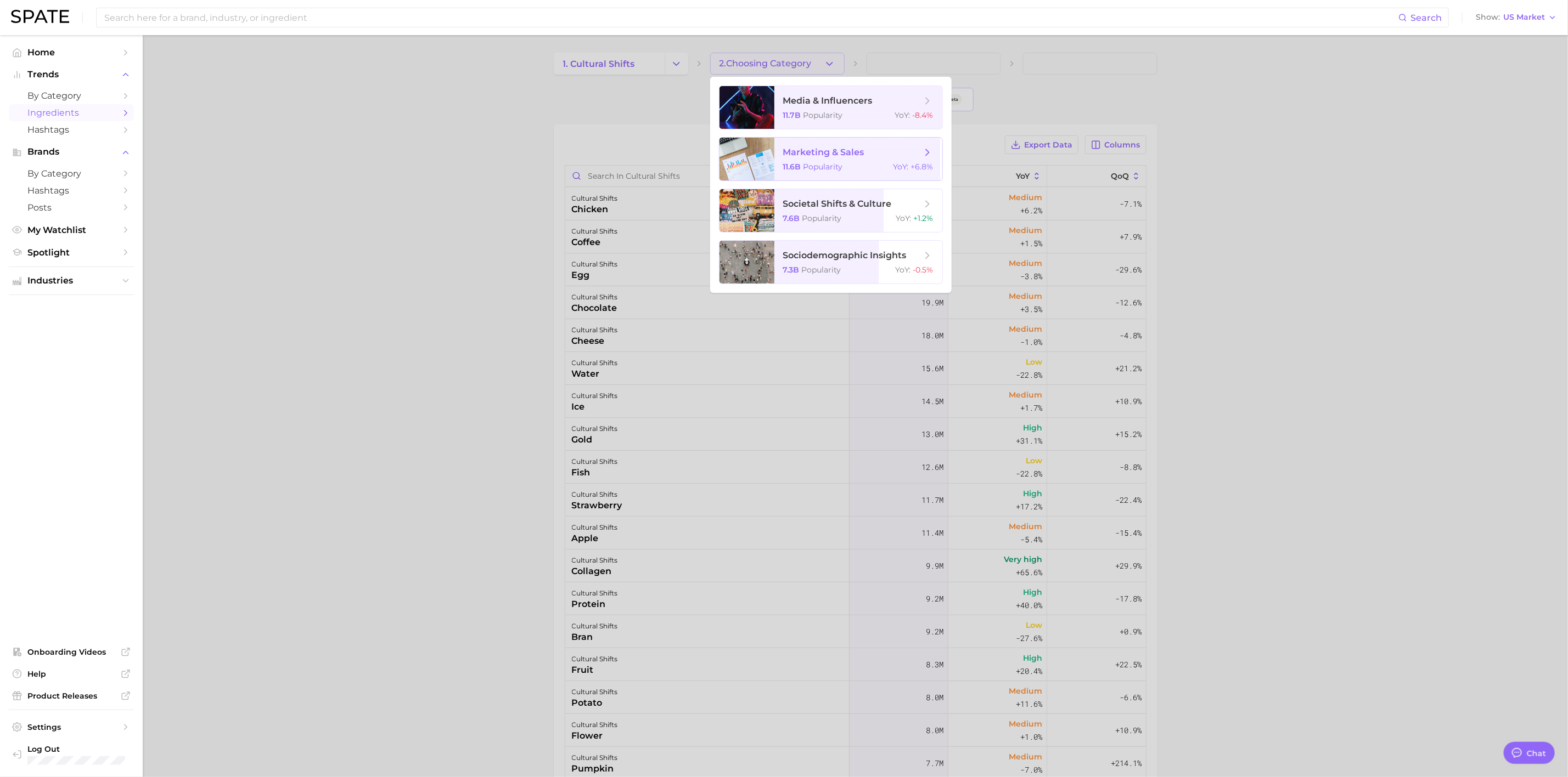
click at [819, 152] on span "marketing & sales" at bounding box center [823, 152] width 81 height 10
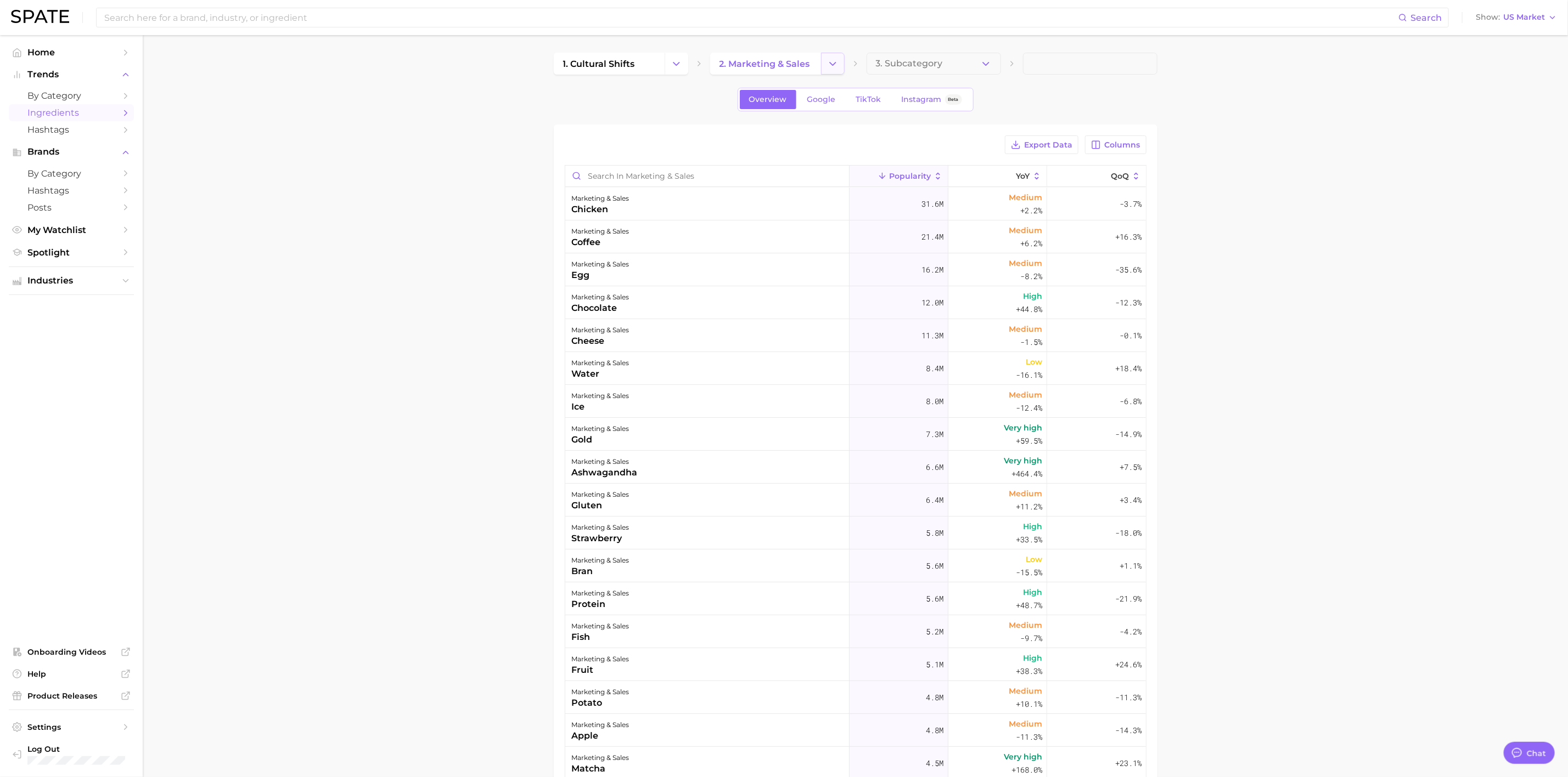
click at [821, 59] on button "Change Category" at bounding box center [832, 64] width 24 height 22
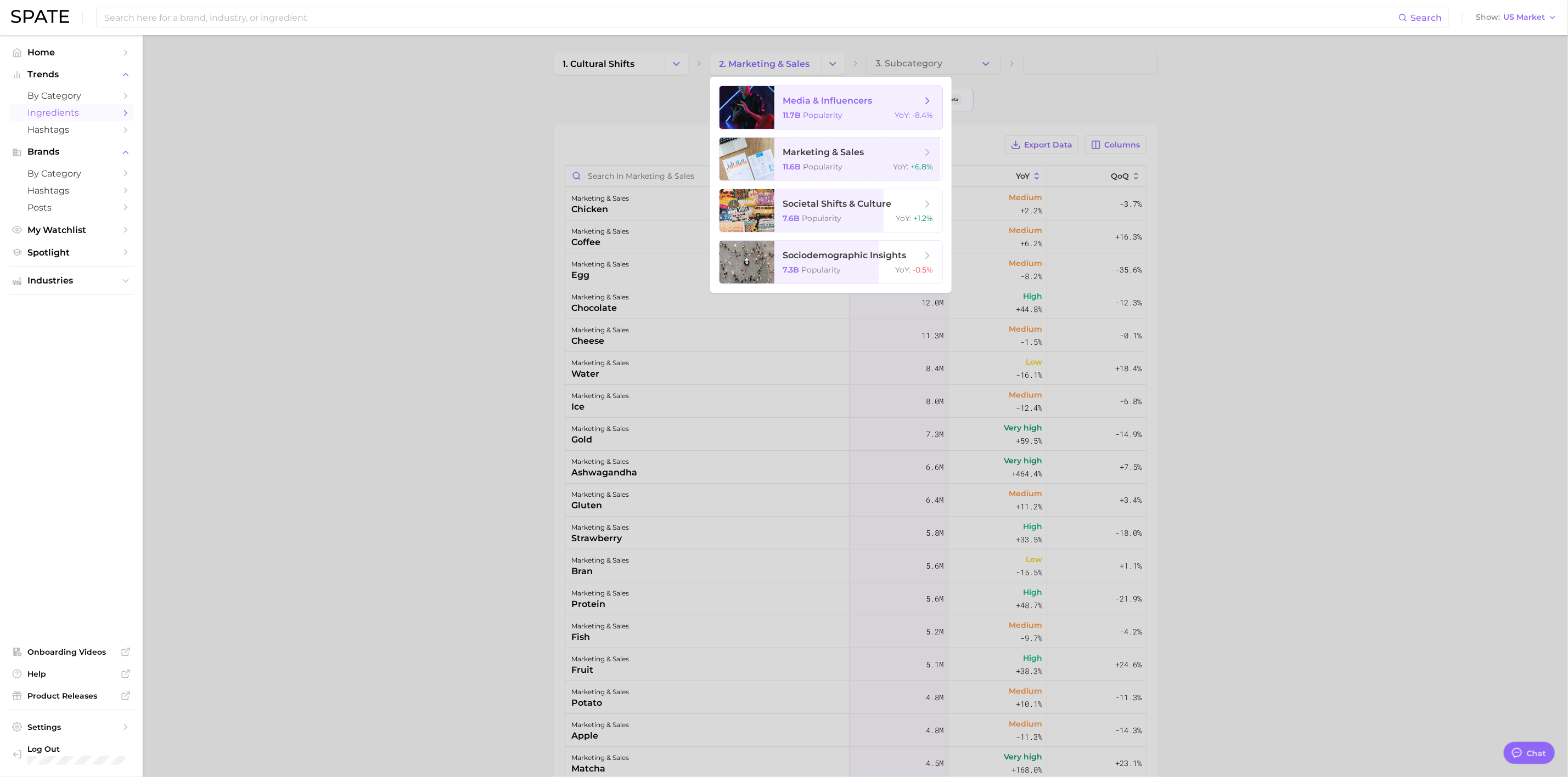
click at [814, 110] on span "Popularity" at bounding box center [823, 115] width 39 height 10
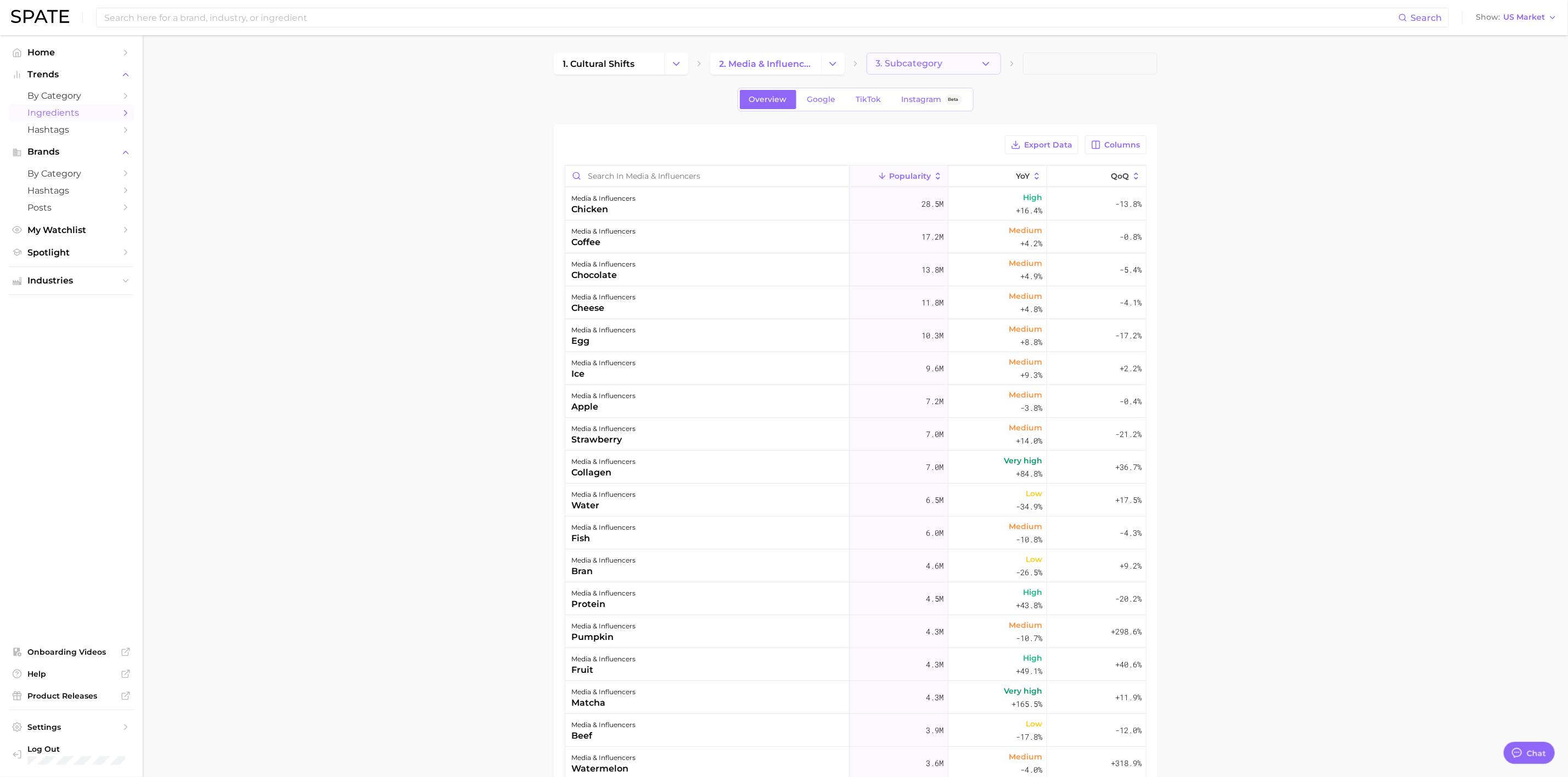
click at [891, 63] on span "3. Subcategory" at bounding box center [909, 64] width 67 height 10
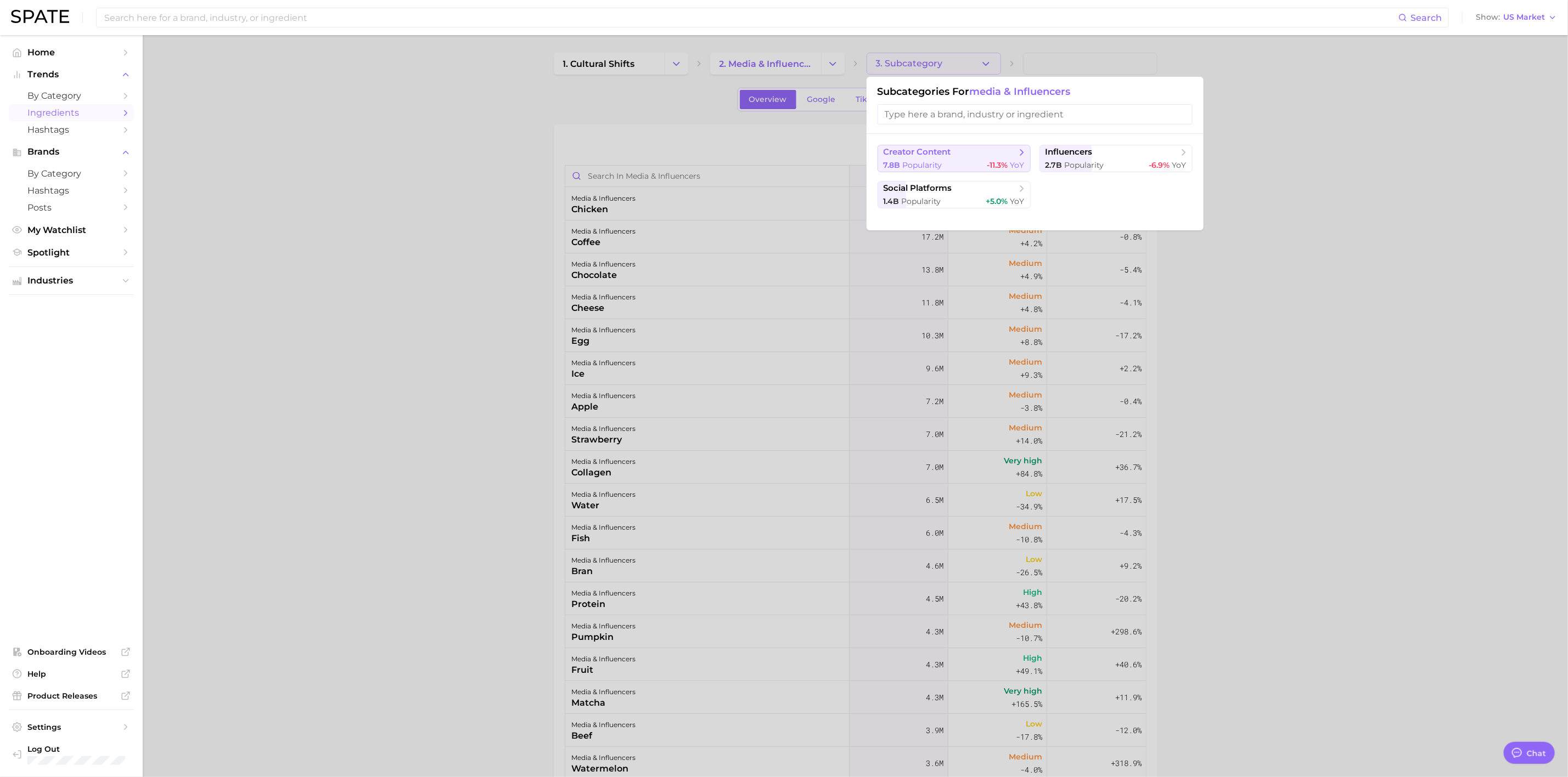
click at [940, 157] on span "creator content" at bounding box center [917, 152] width 68 height 10
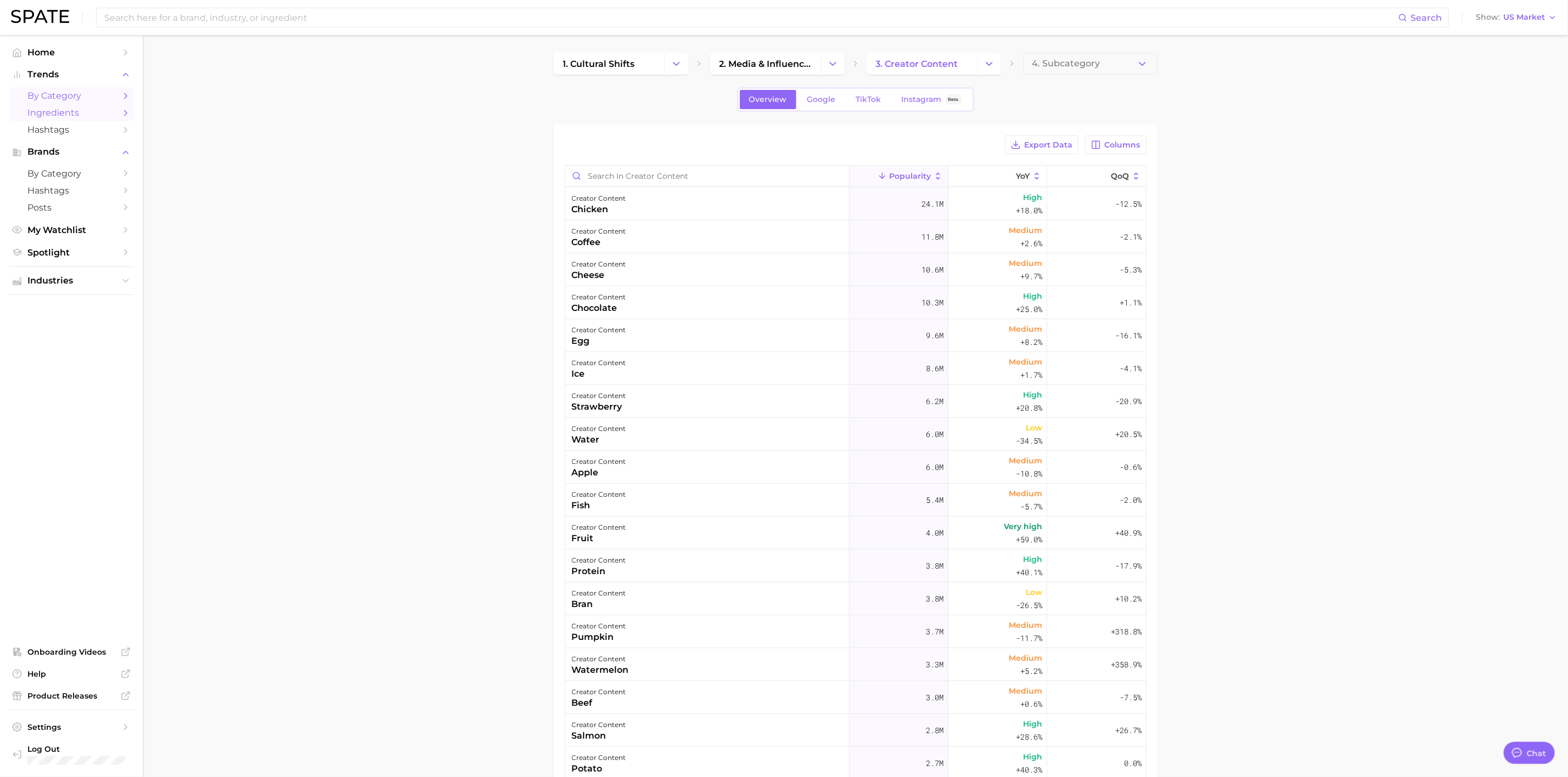
click at [61, 90] on link "by Category" at bounding box center [71, 96] width 125 height 17
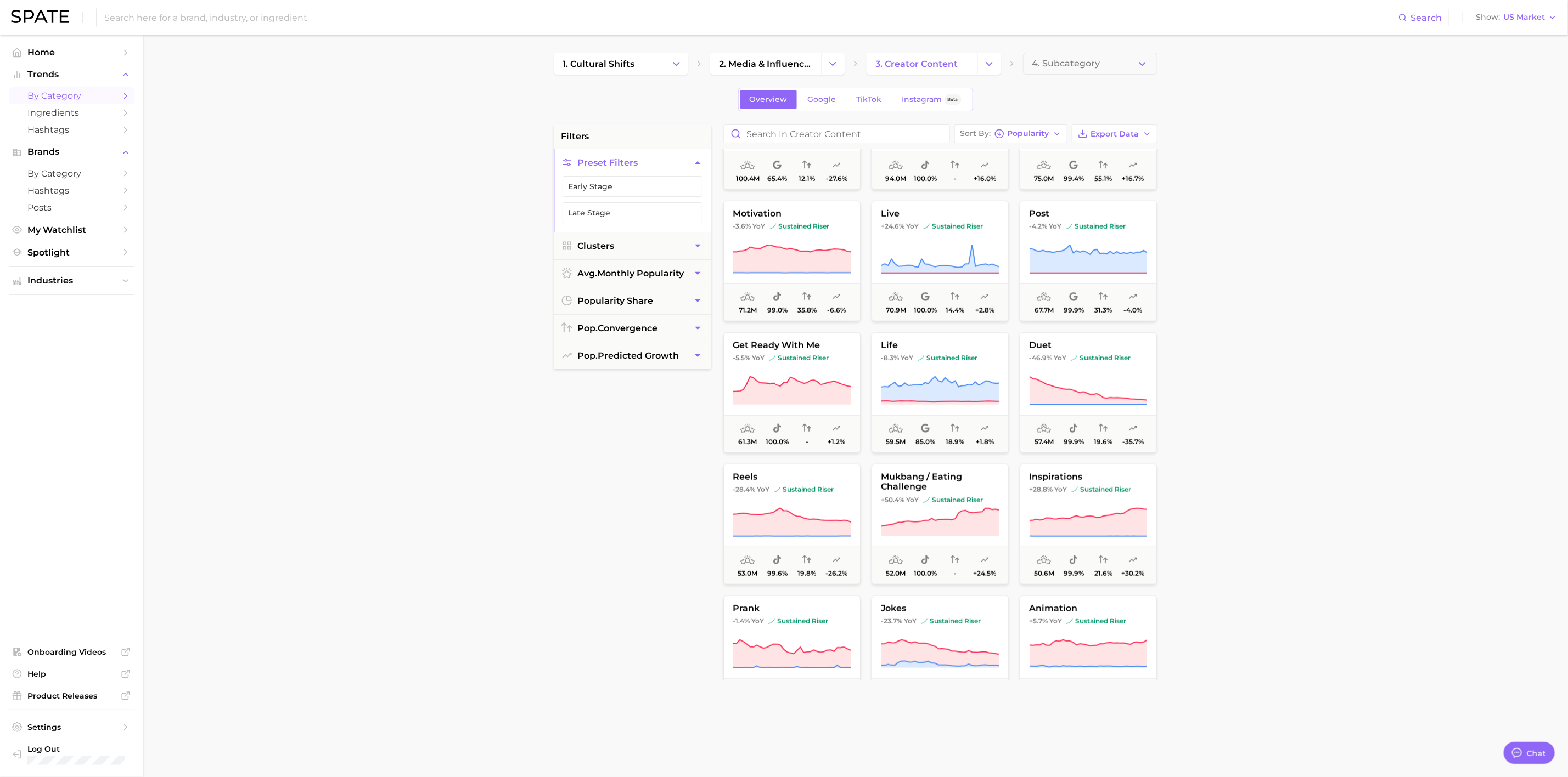
scroll to position [83, 0]
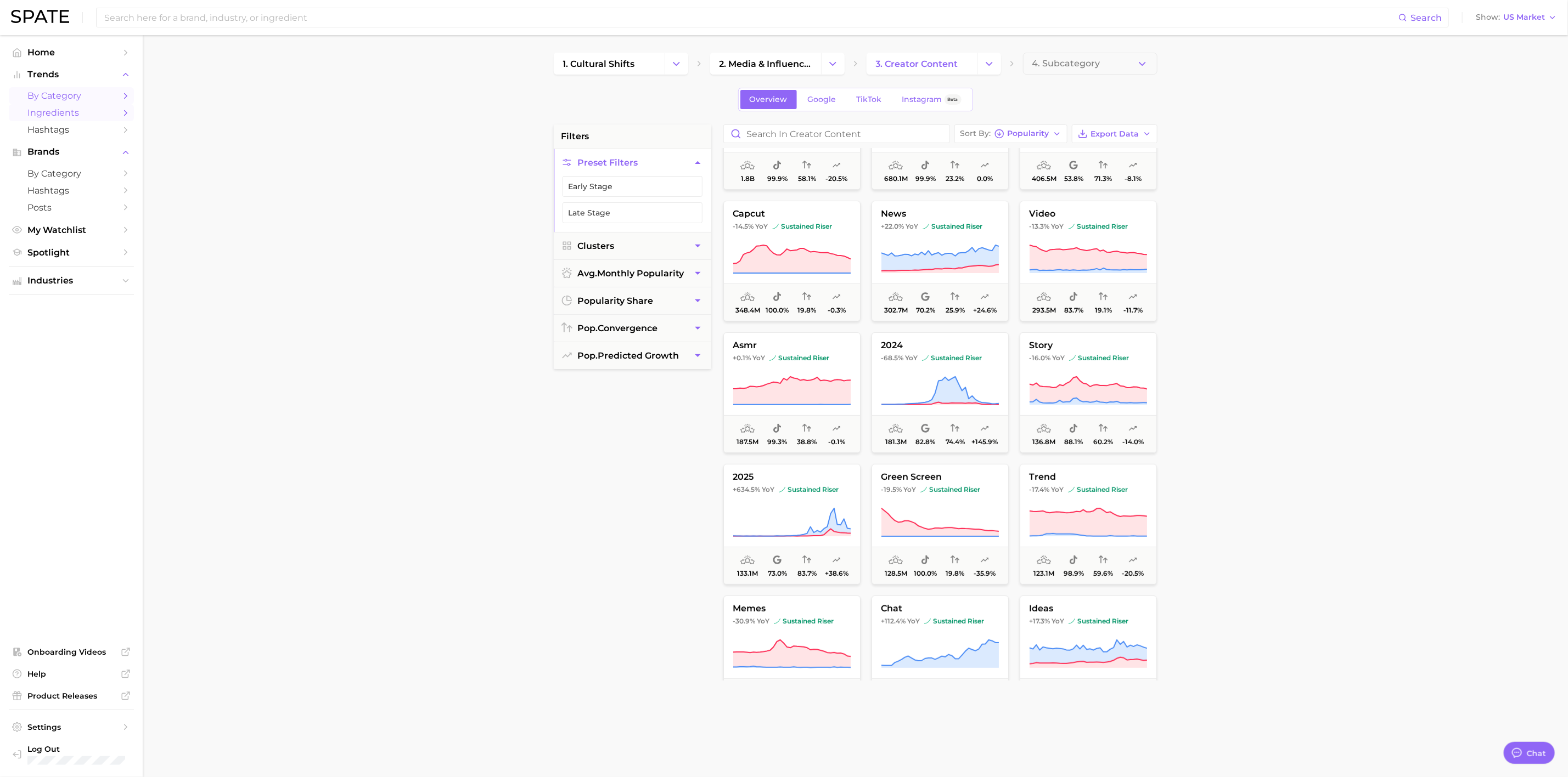
click at [72, 114] on span "Ingredients" at bounding box center [72, 112] width 88 height 10
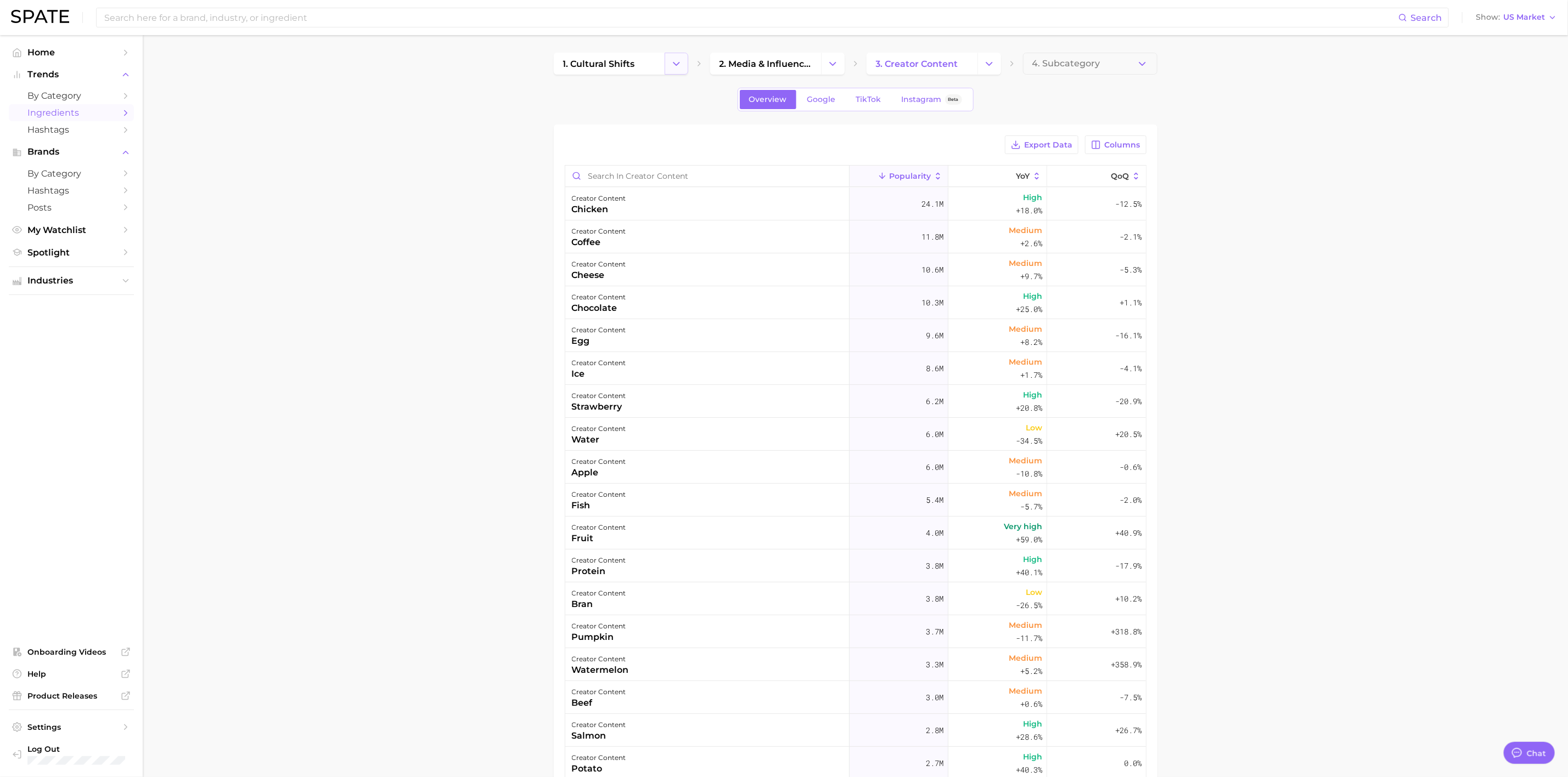
click at [669, 57] on button "Change Category" at bounding box center [677, 64] width 24 height 22
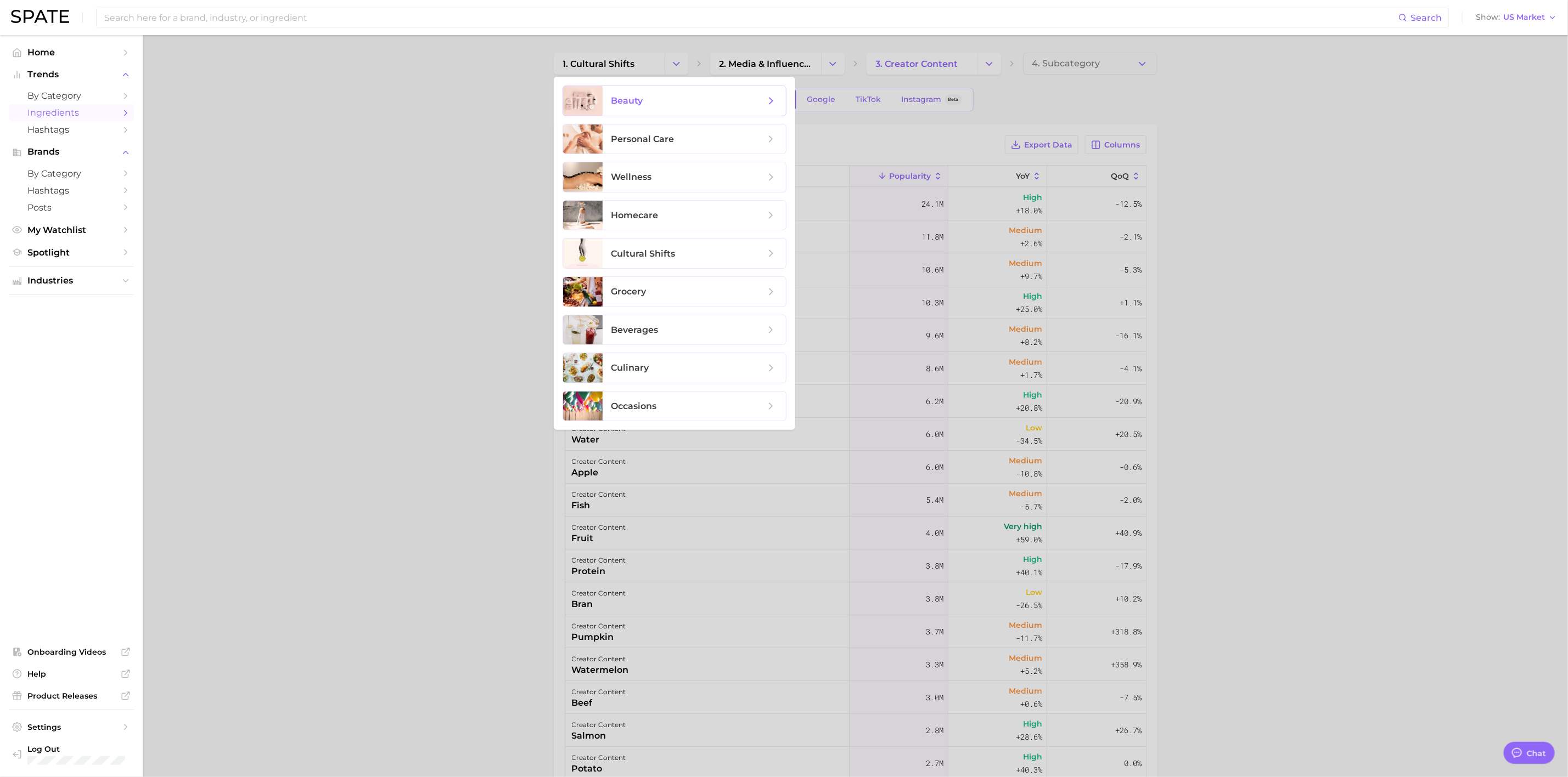
click at [655, 108] on span "beauty" at bounding box center [694, 101] width 183 height 30
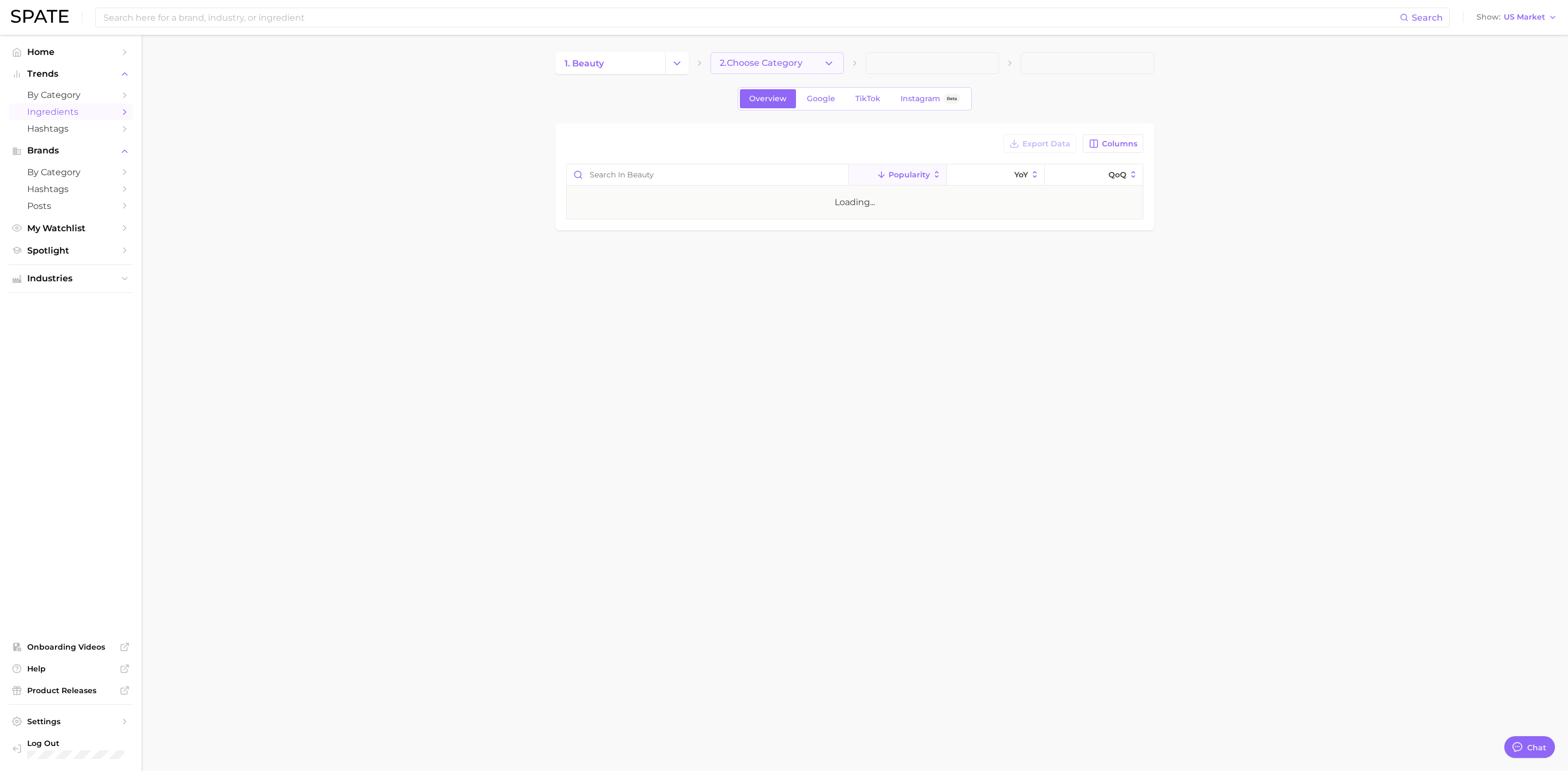
click at [788, 71] on button "2. Choose Category" at bounding box center [777, 63] width 133 height 22
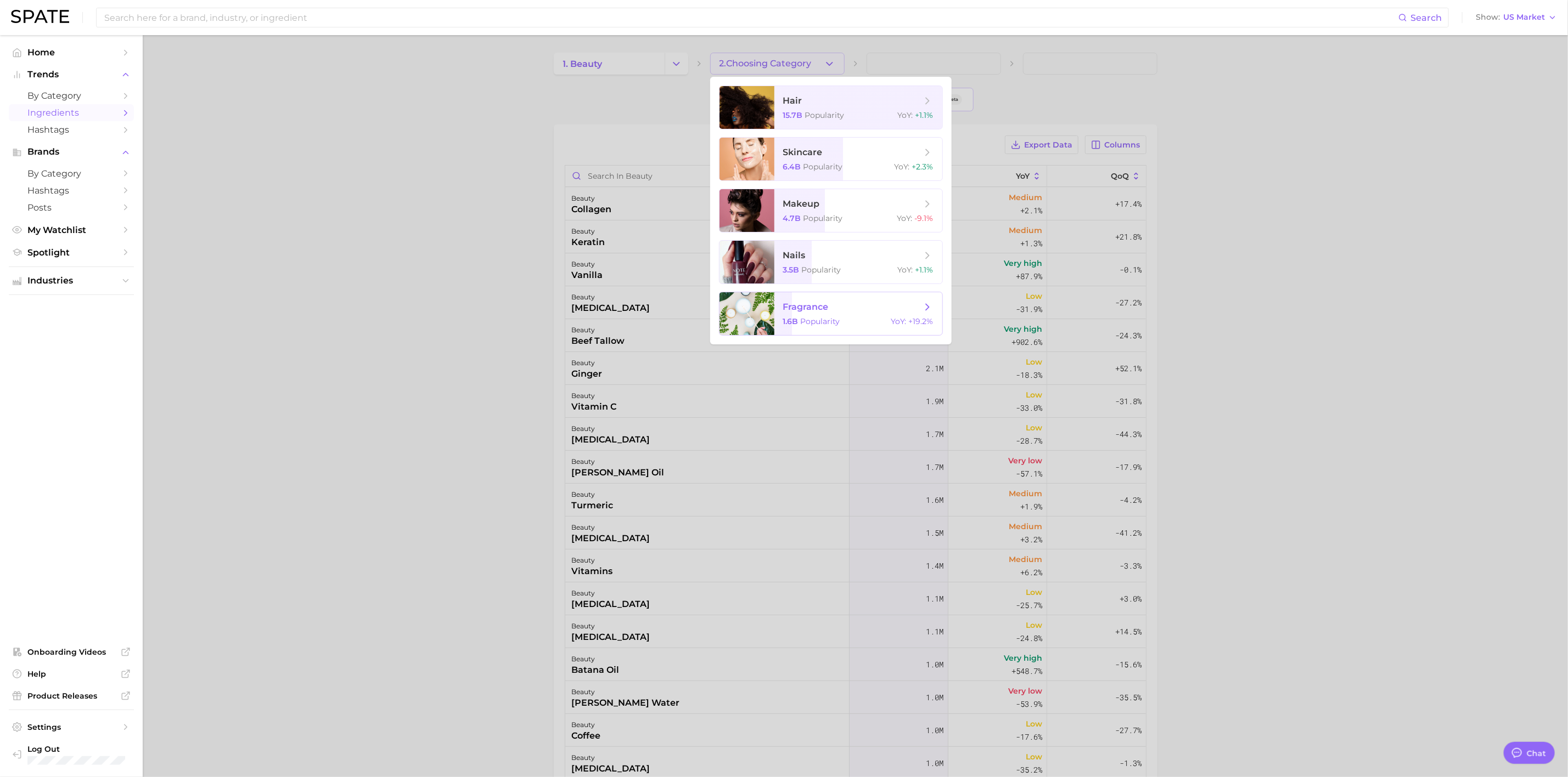
click at [797, 326] on span "1.6b" at bounding box center [791, 321] width 16 height 10
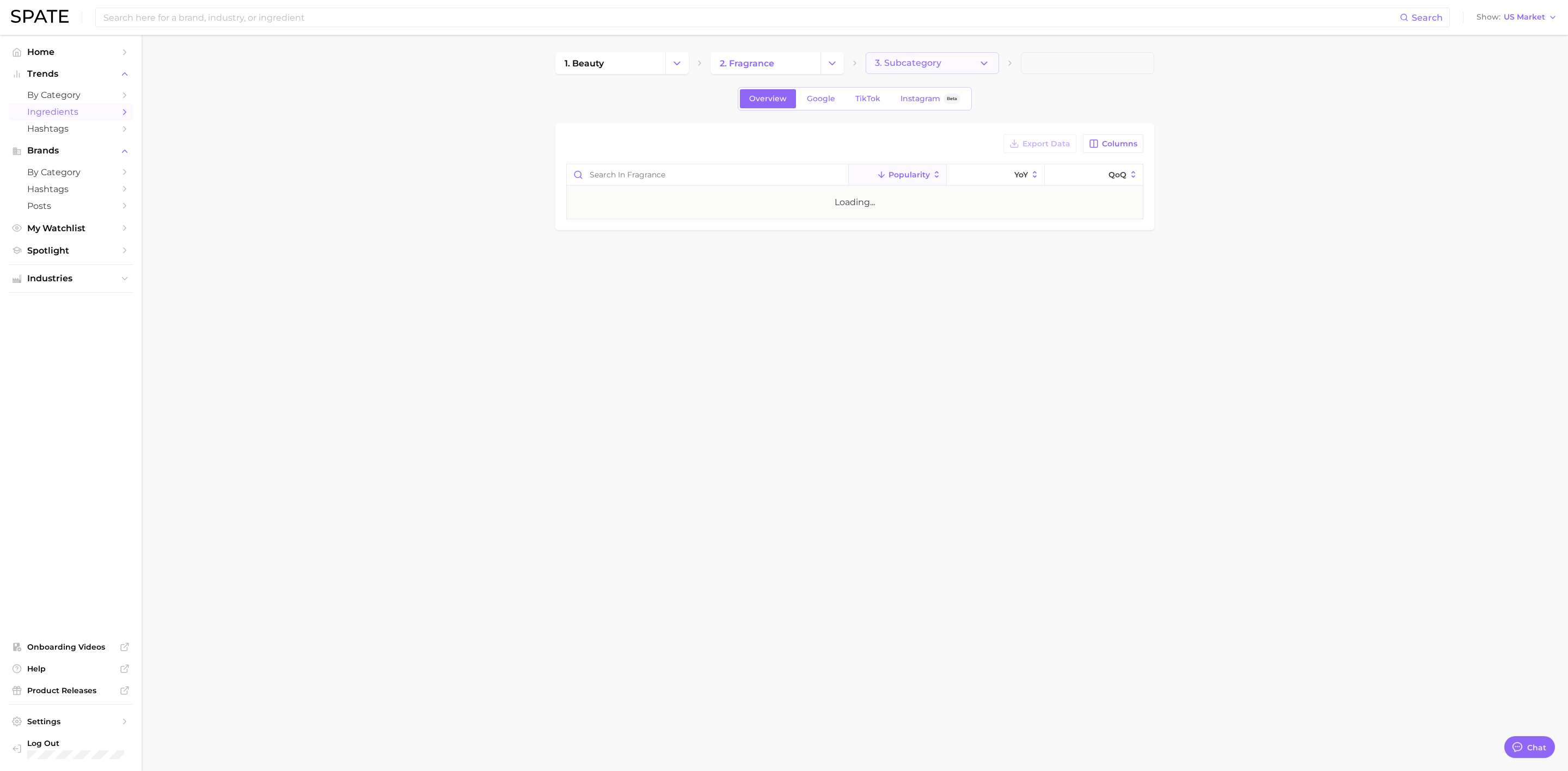
click at [928, 60] on span "3. Subcategory" at bounding box center [908, 63] width 66 height 10
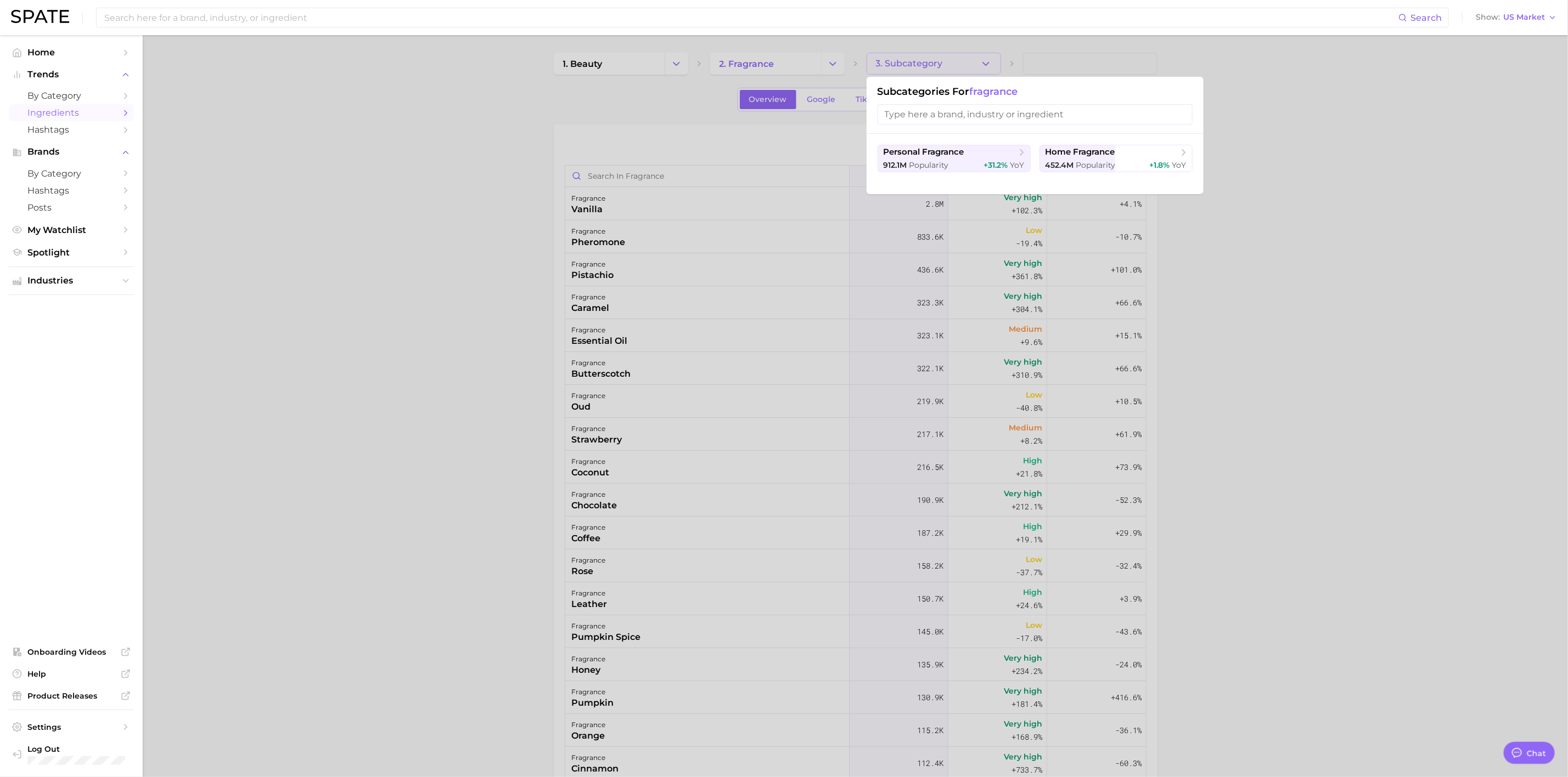
click at [425, 166] on div at bounding box center [784, 388] width 1568 height 777
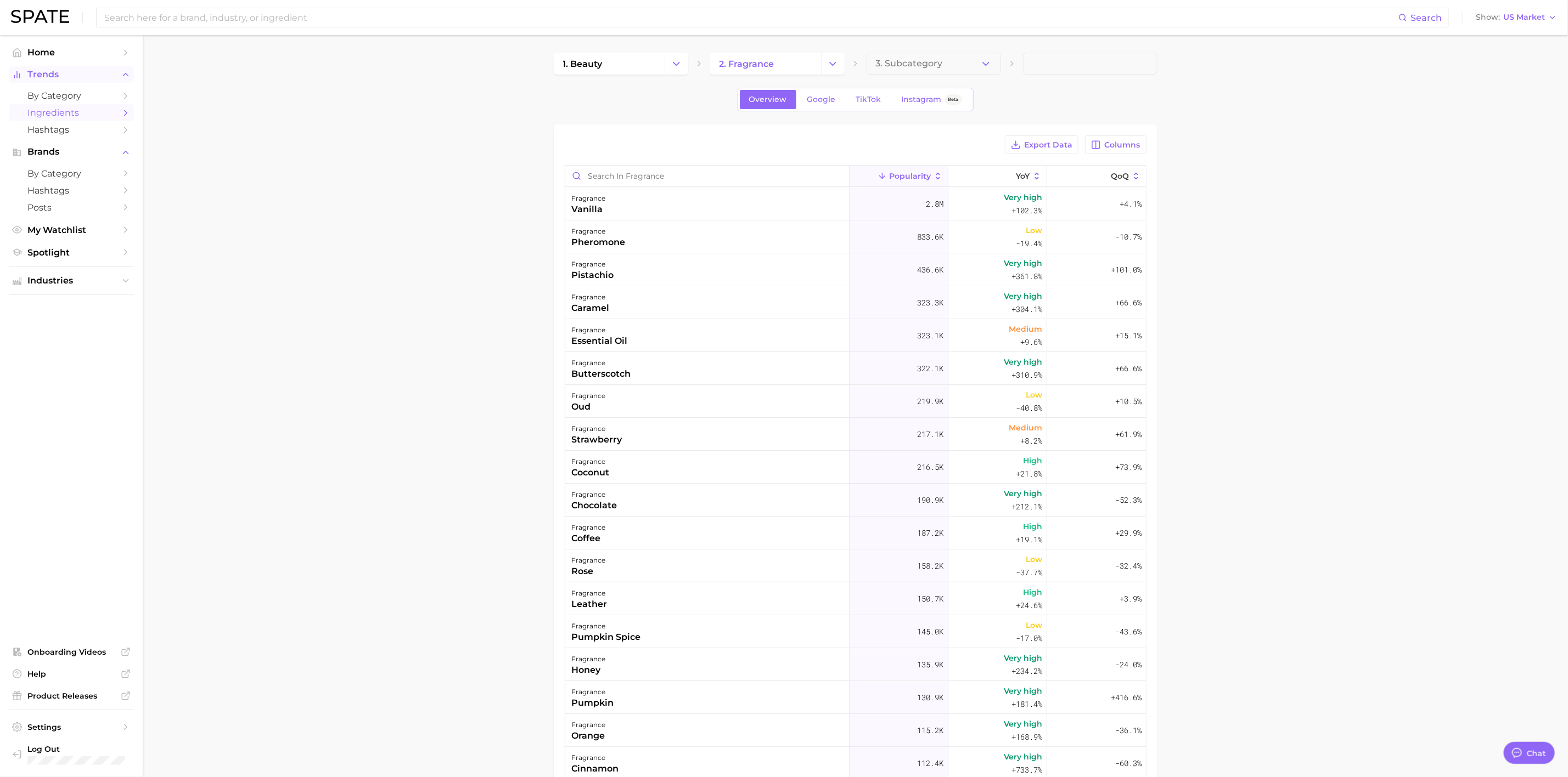
click at [45, 70] on span "Trends" at bounding box center [72, 75] width 88 height 10
click at [57, 168] on span "by Category" at bounding box center [72, 173] width 88 height 10
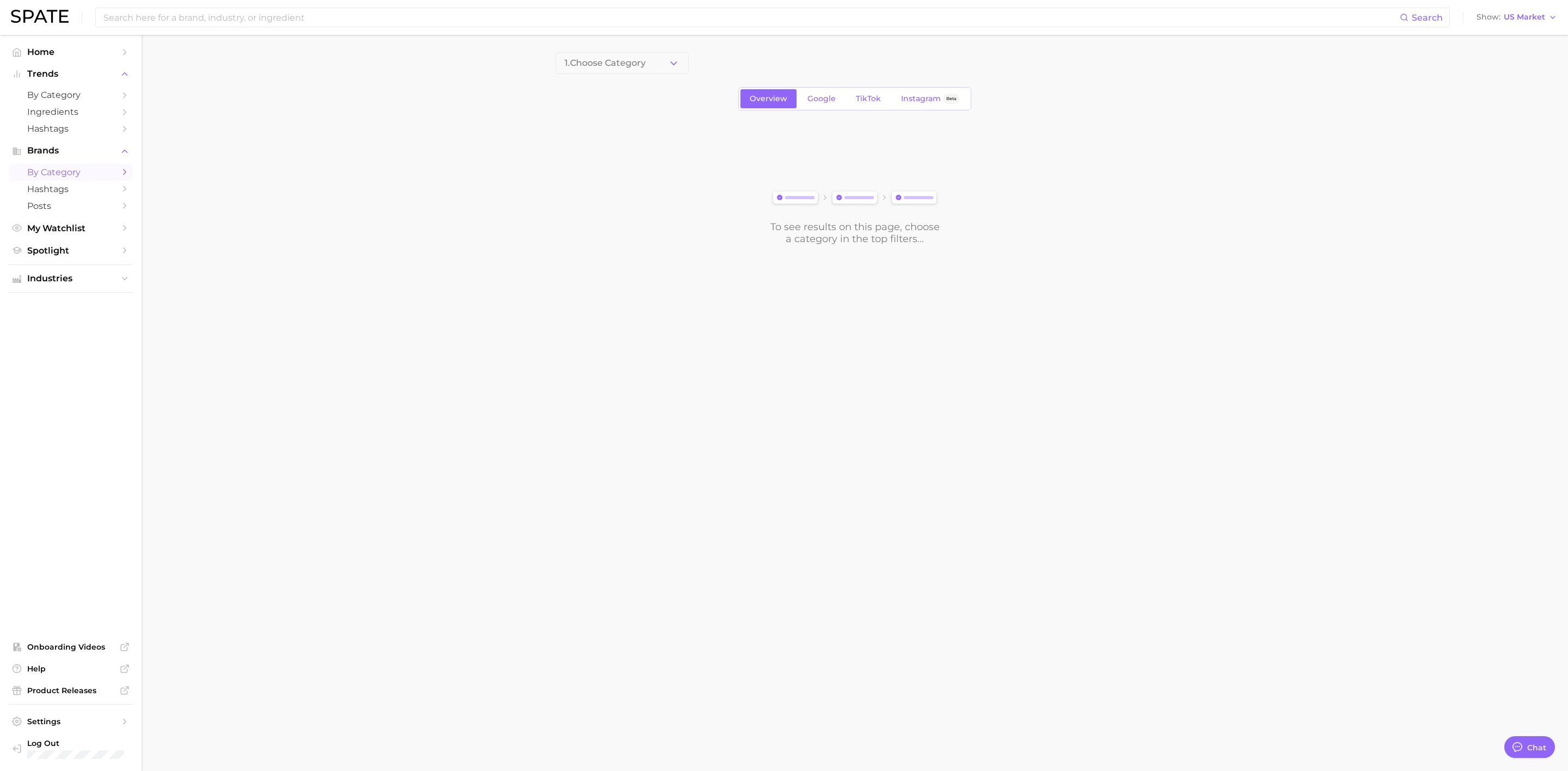
click at [614, 54] on button "1. Choose Category" at bounding box center [621, 63] width 133 height 22
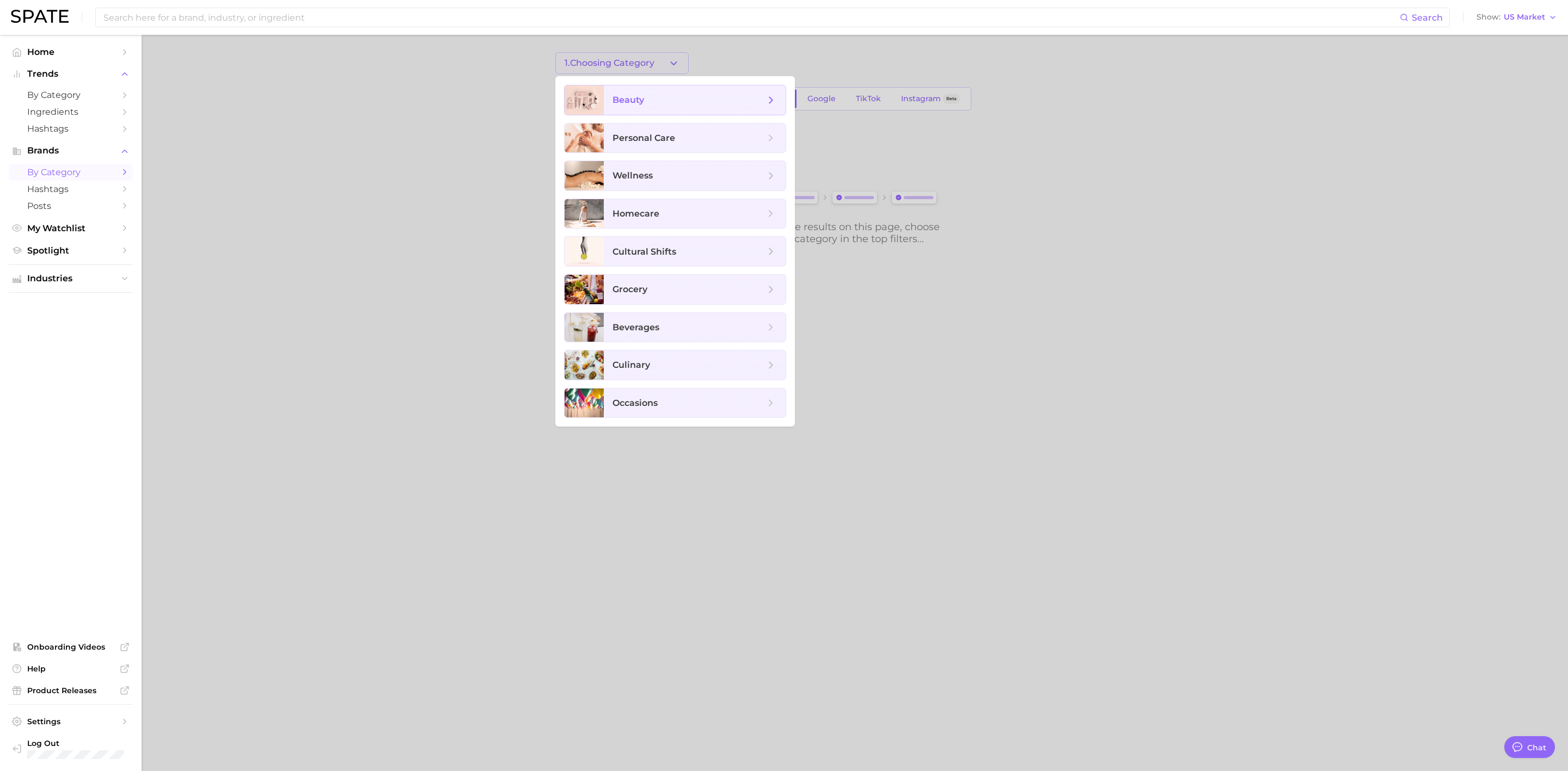
click at [643, 107] on span "beauty" at bounding box center [694, 101] width 182 height 30
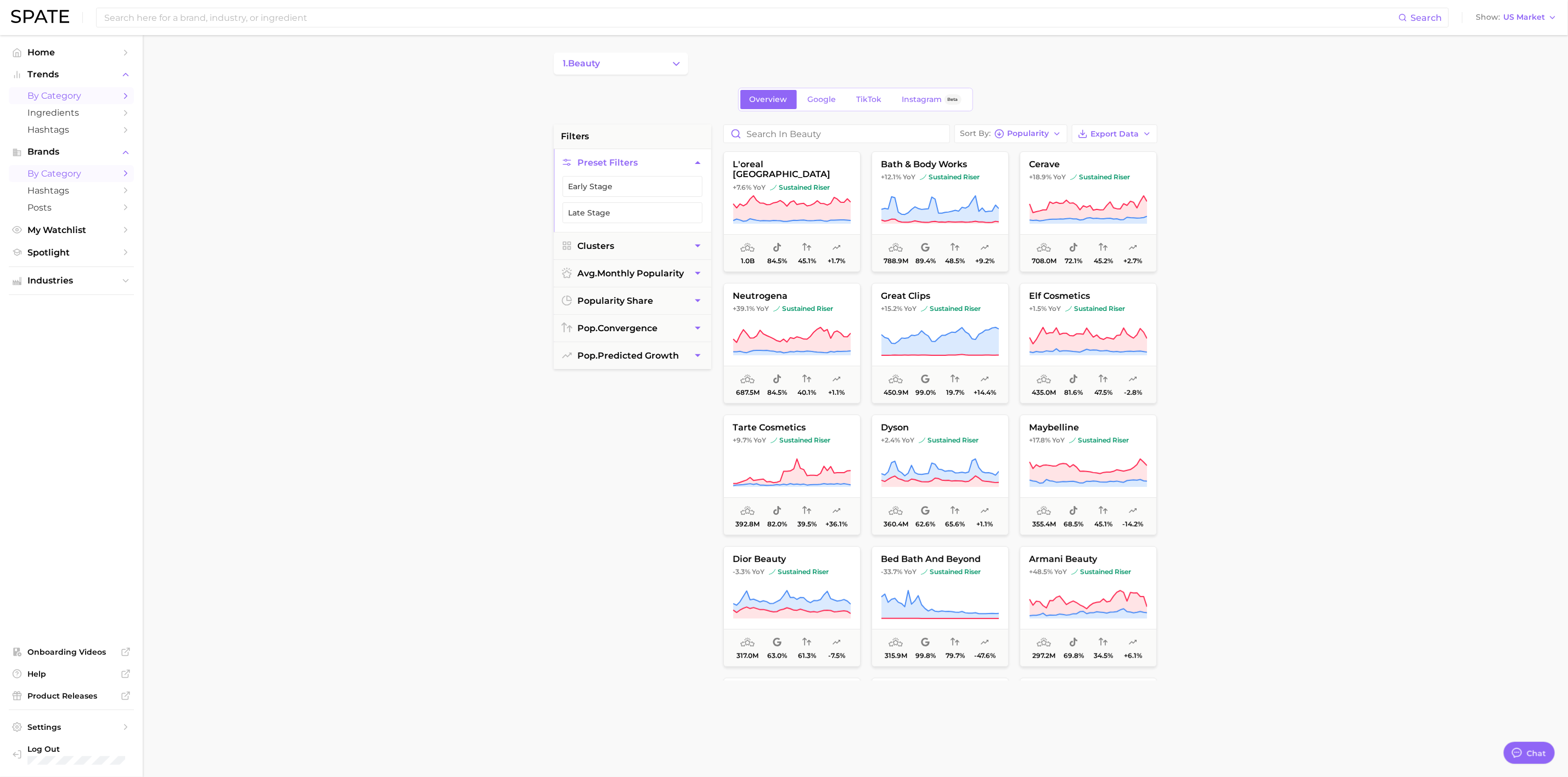
click at [46, 96] on span "by Category" at bounding box center [72, 95] width 88 height 10
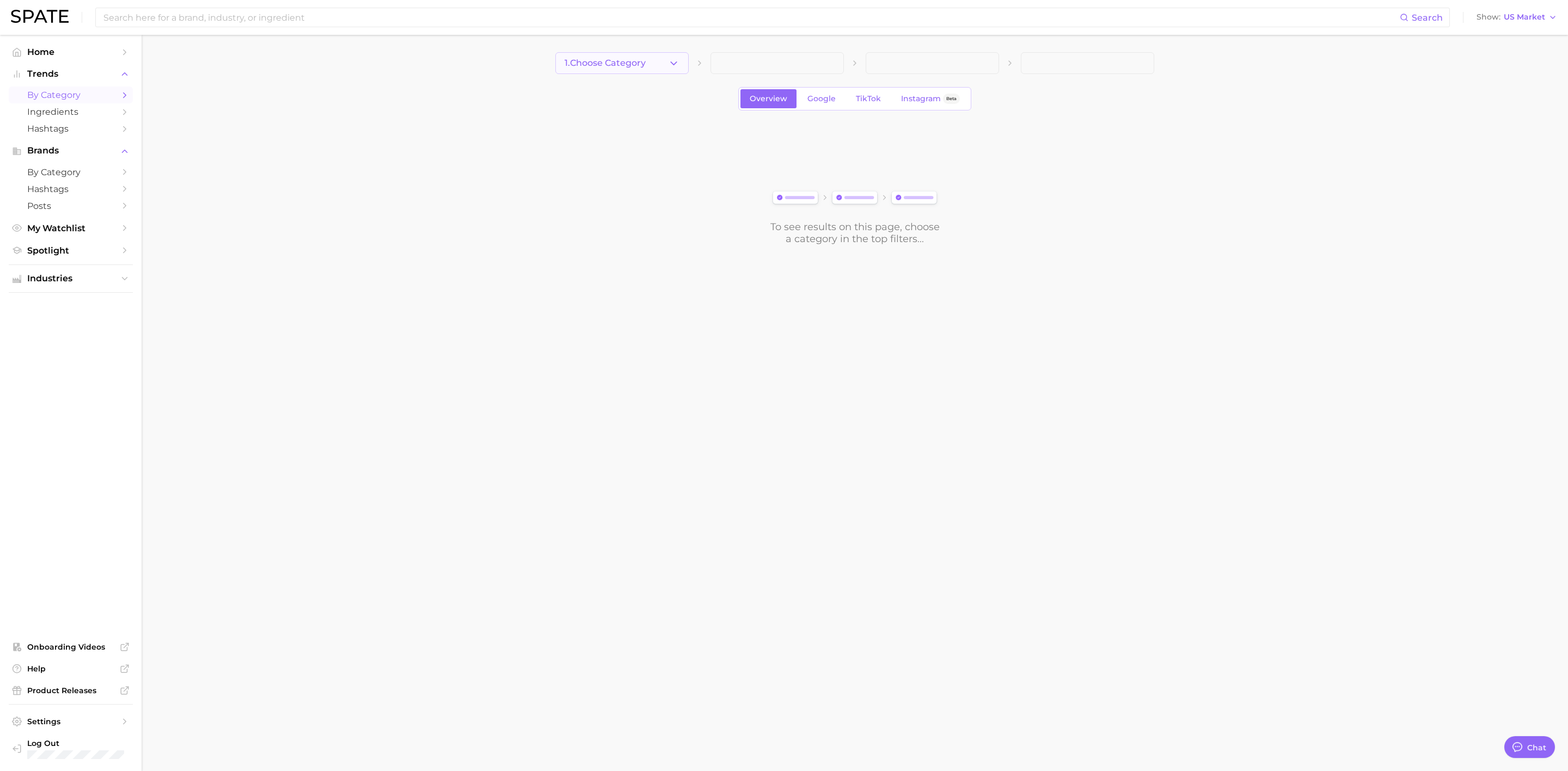
click at [684, 69] on button "1. Choose Category" at bounding box center [621, 63] width 133 height 22
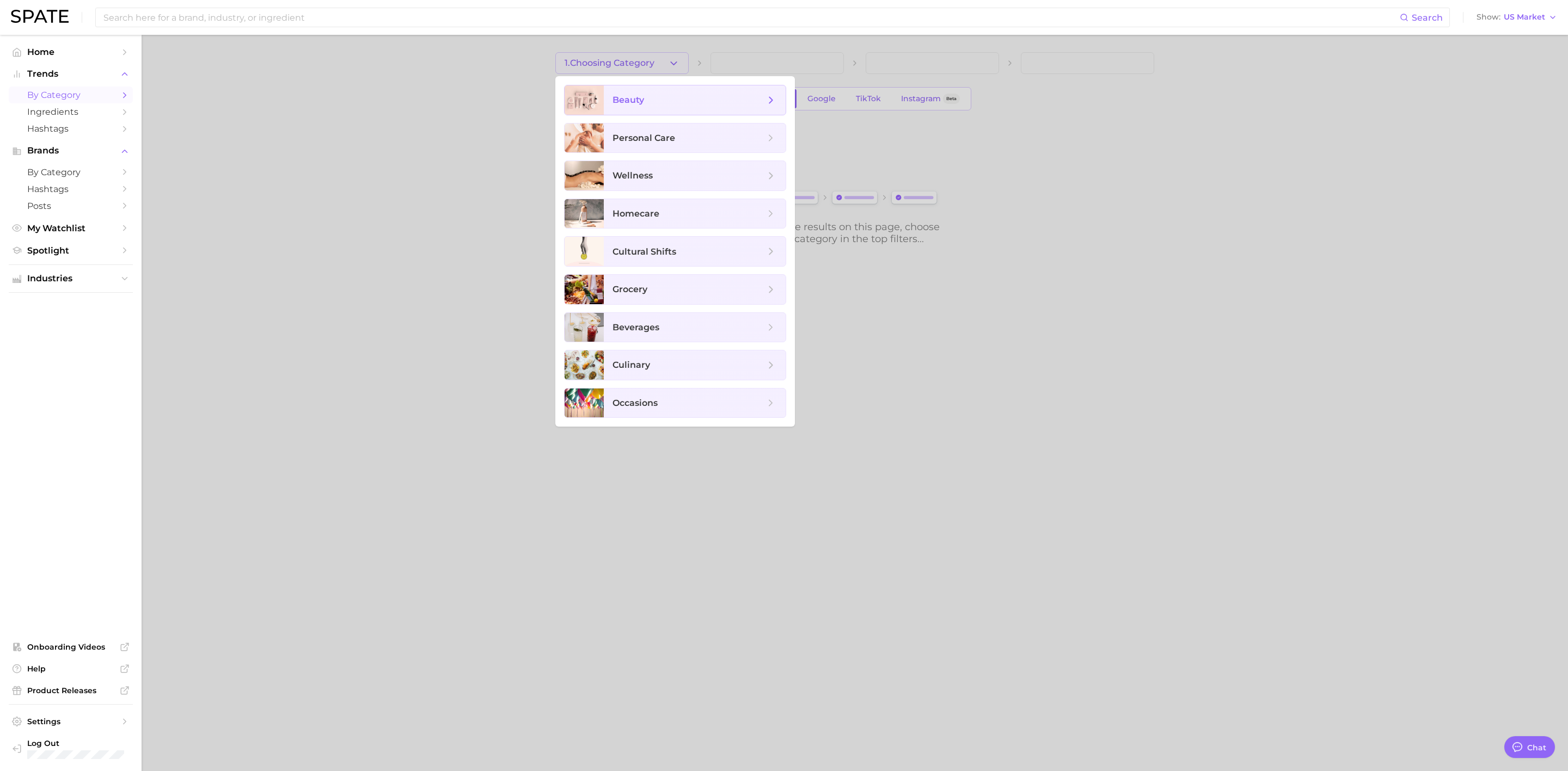
click at [675, 94] on span "beauty" at bounding box center [688, 100] width 152 height 12
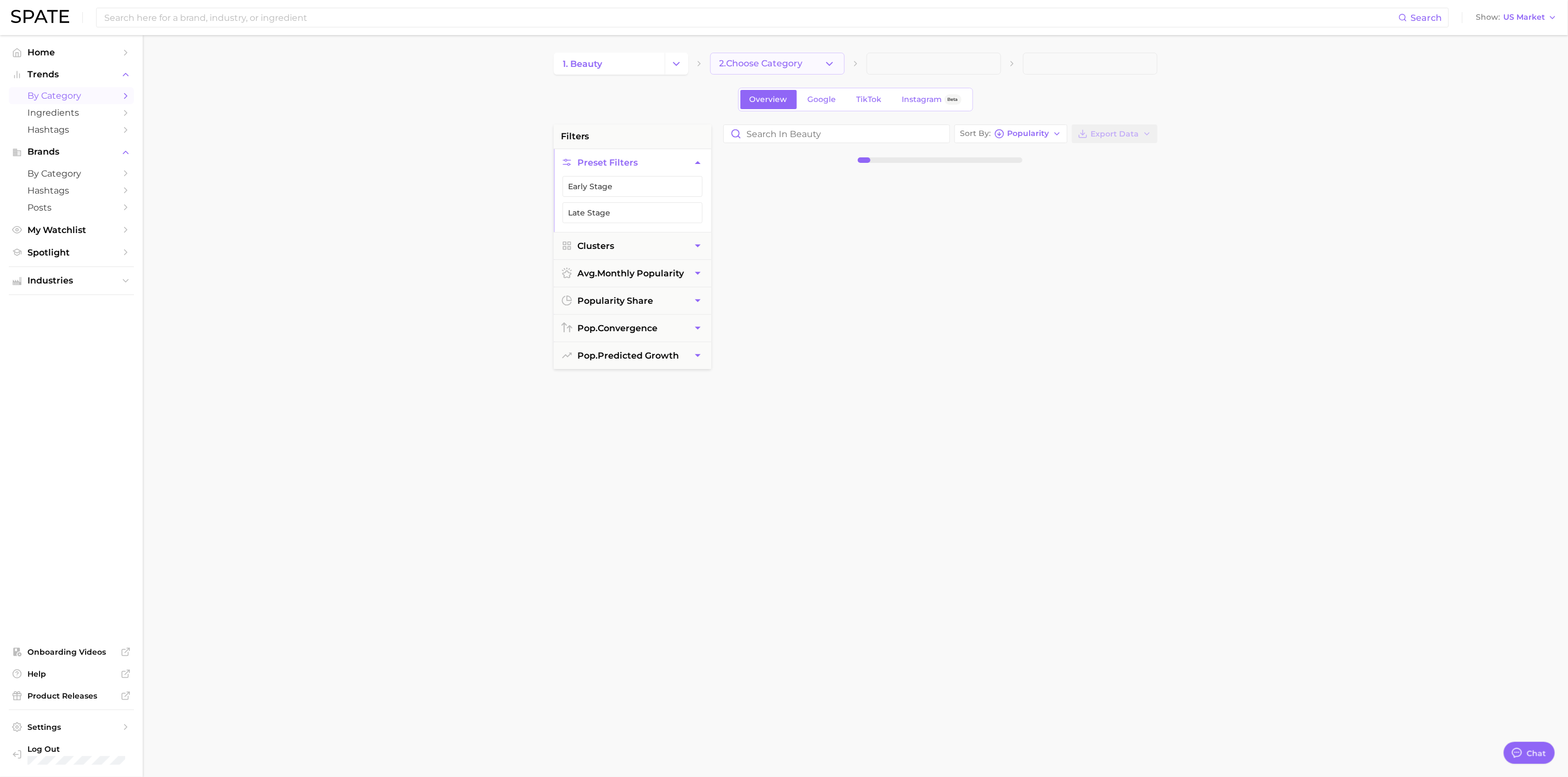
click at [817, 68] on button "2. Choose Category" at bounding box center [777, 64] width 135 height 22
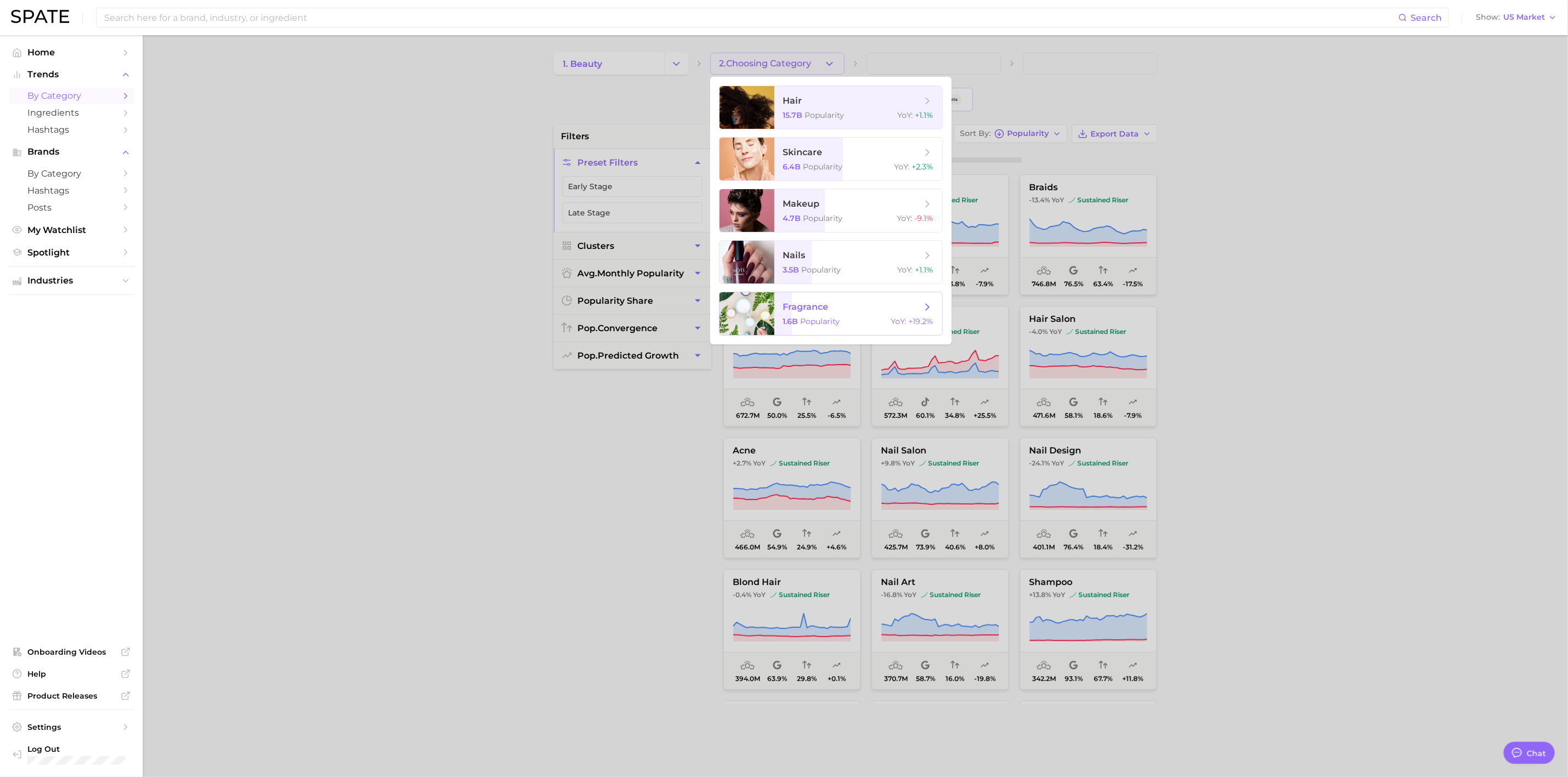
click at [841, 305] on span "fragrance" at bounding box center [852, 307] width 138 height 12
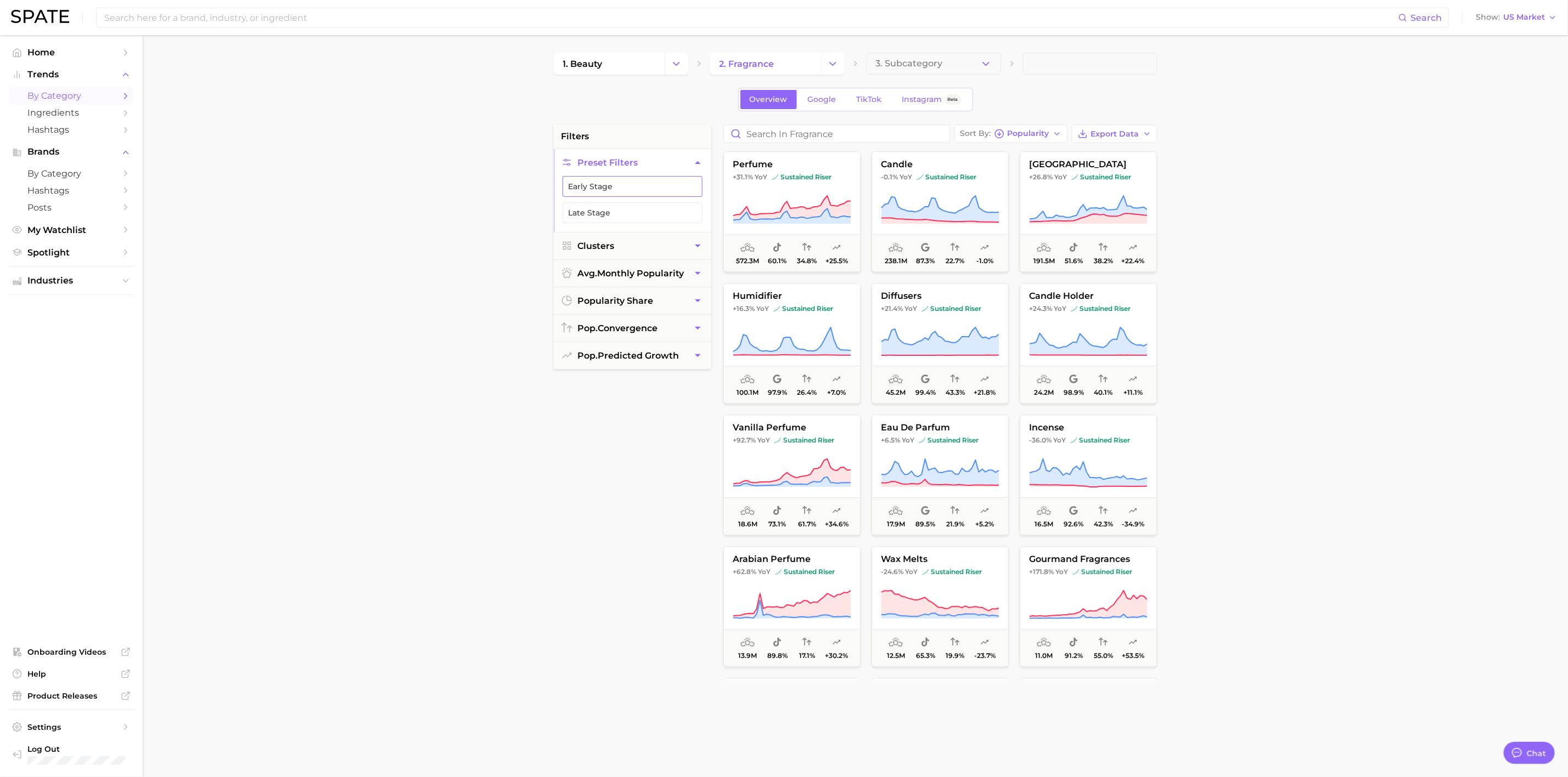
click at [601, 193] on button "Early Stage" at bounding box center [633, 186] width 140 height 21
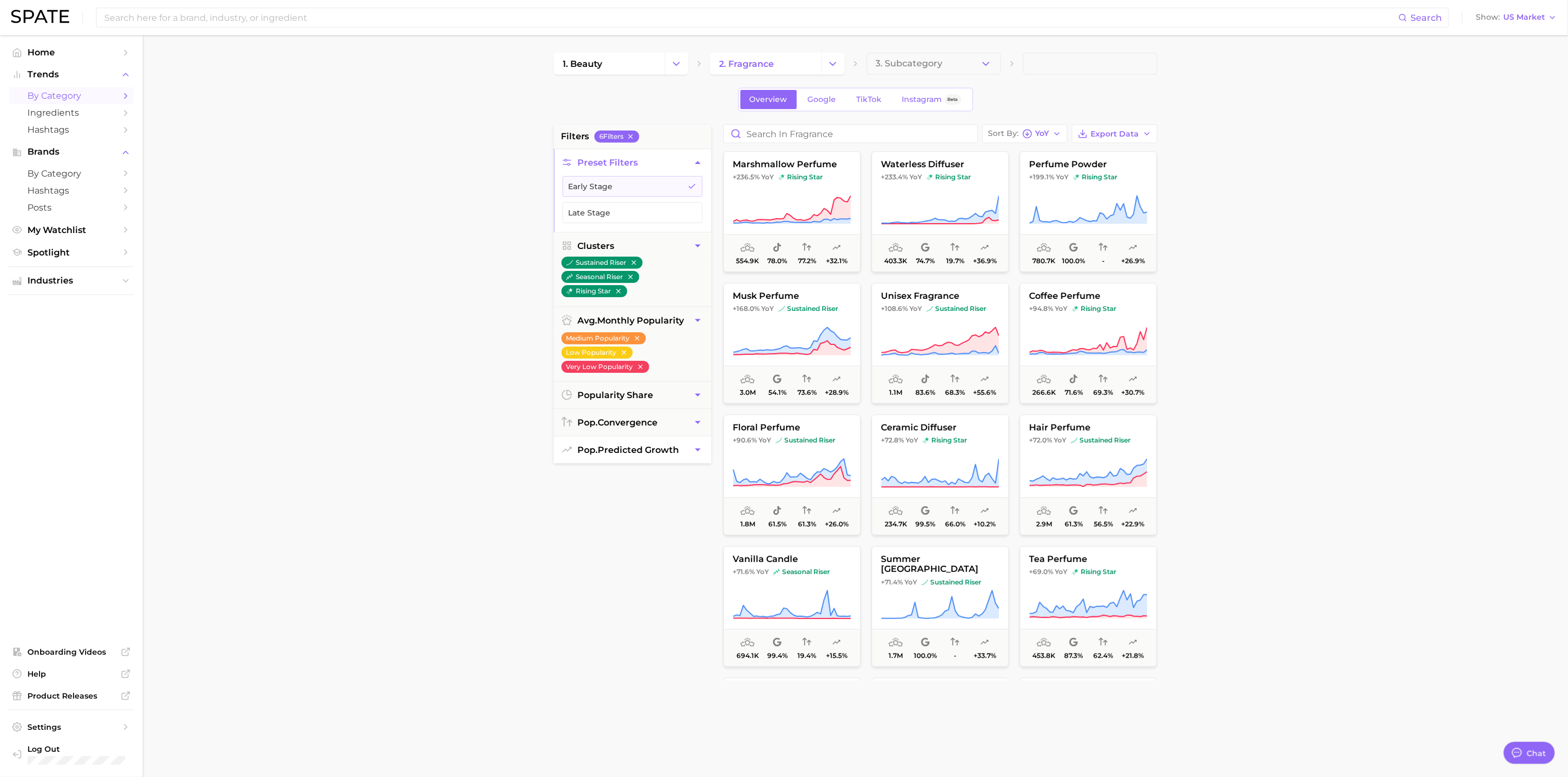
click at [652, 455] on span "pop. predicted growth" at bounding box center [628, 450] width 101 height 10
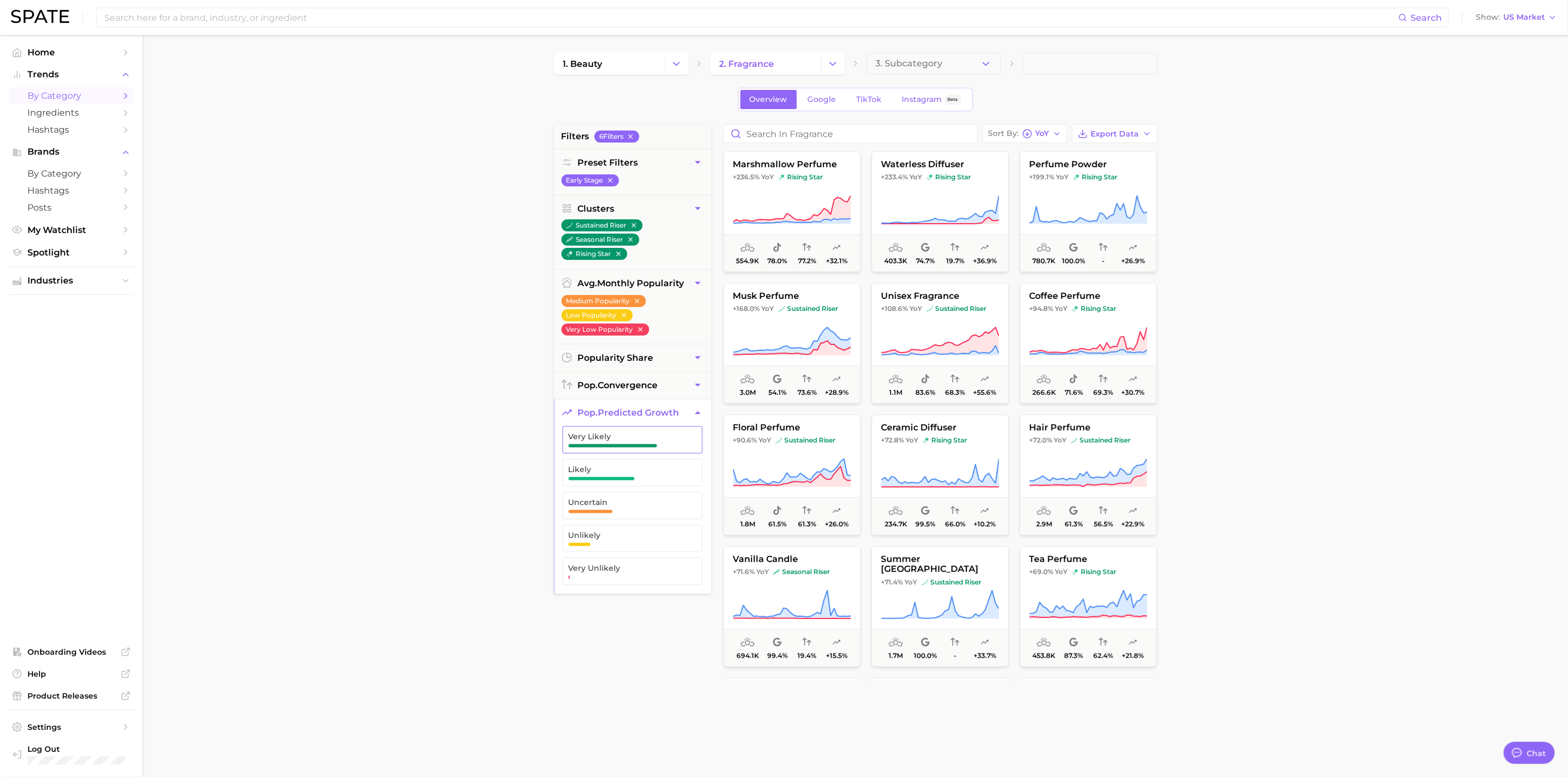
click at [652, 454] on button "Very Likely" at bounding box center [633, 440] width 140 height 28
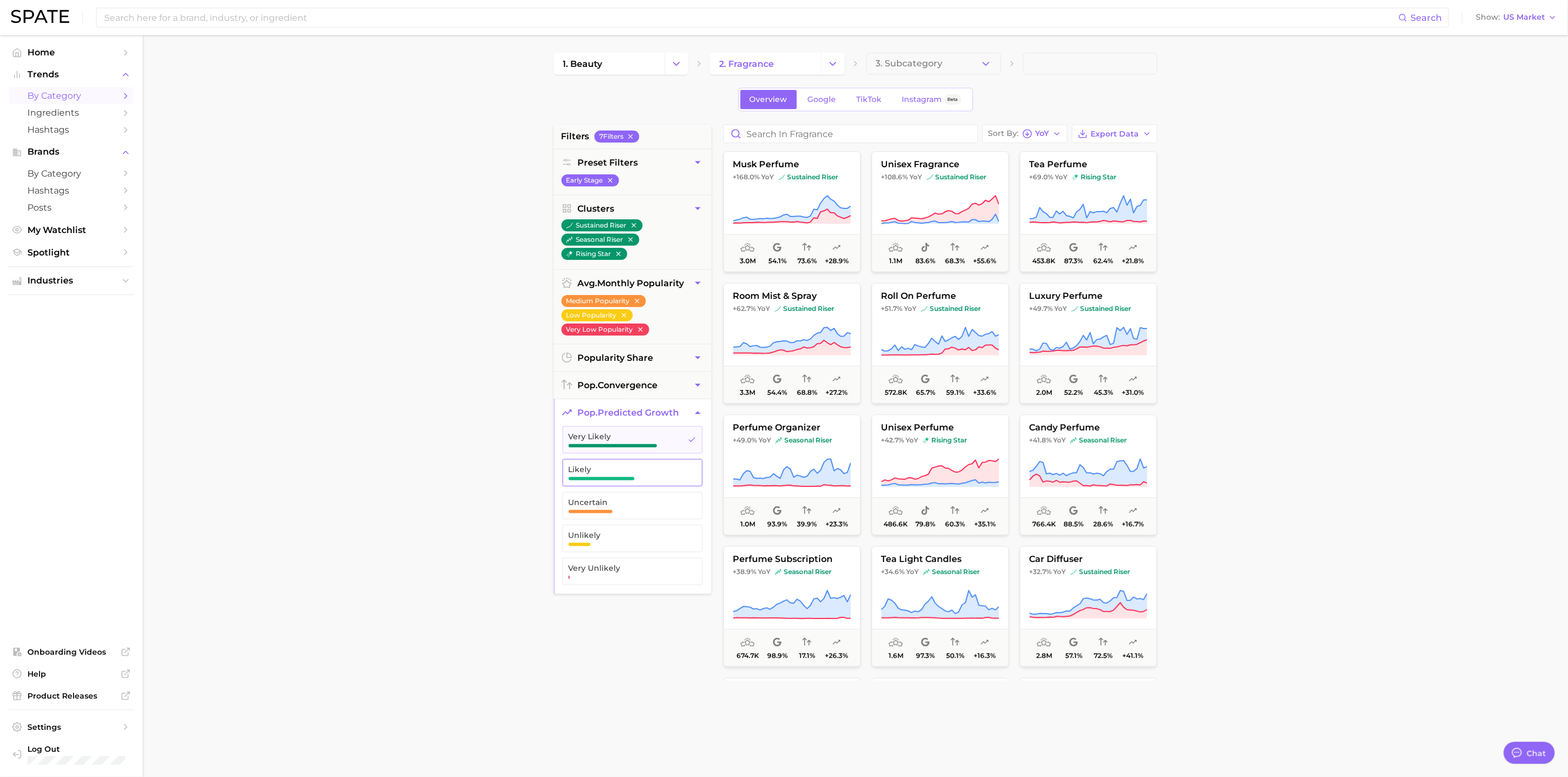
click at [652, 469] on span "Likely" at bounding box center [624, 469] width 110 height 9
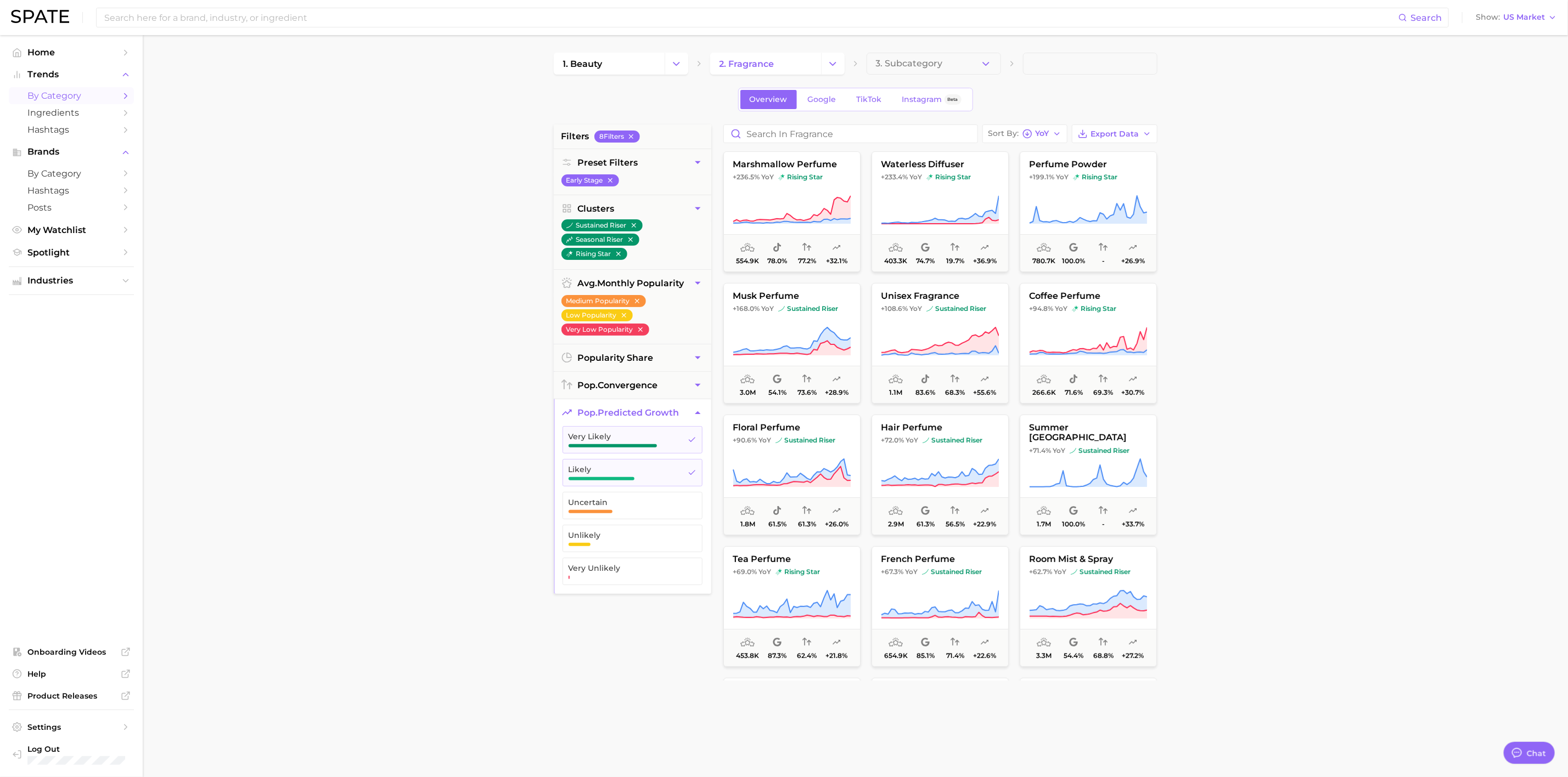
click at [1323, 441] on main "1. beauty 2. fragrance 3. Subcategory Overview Google TikTok Instagram Beta fil…" at bounding box center [854, 451] width 1425 height 832
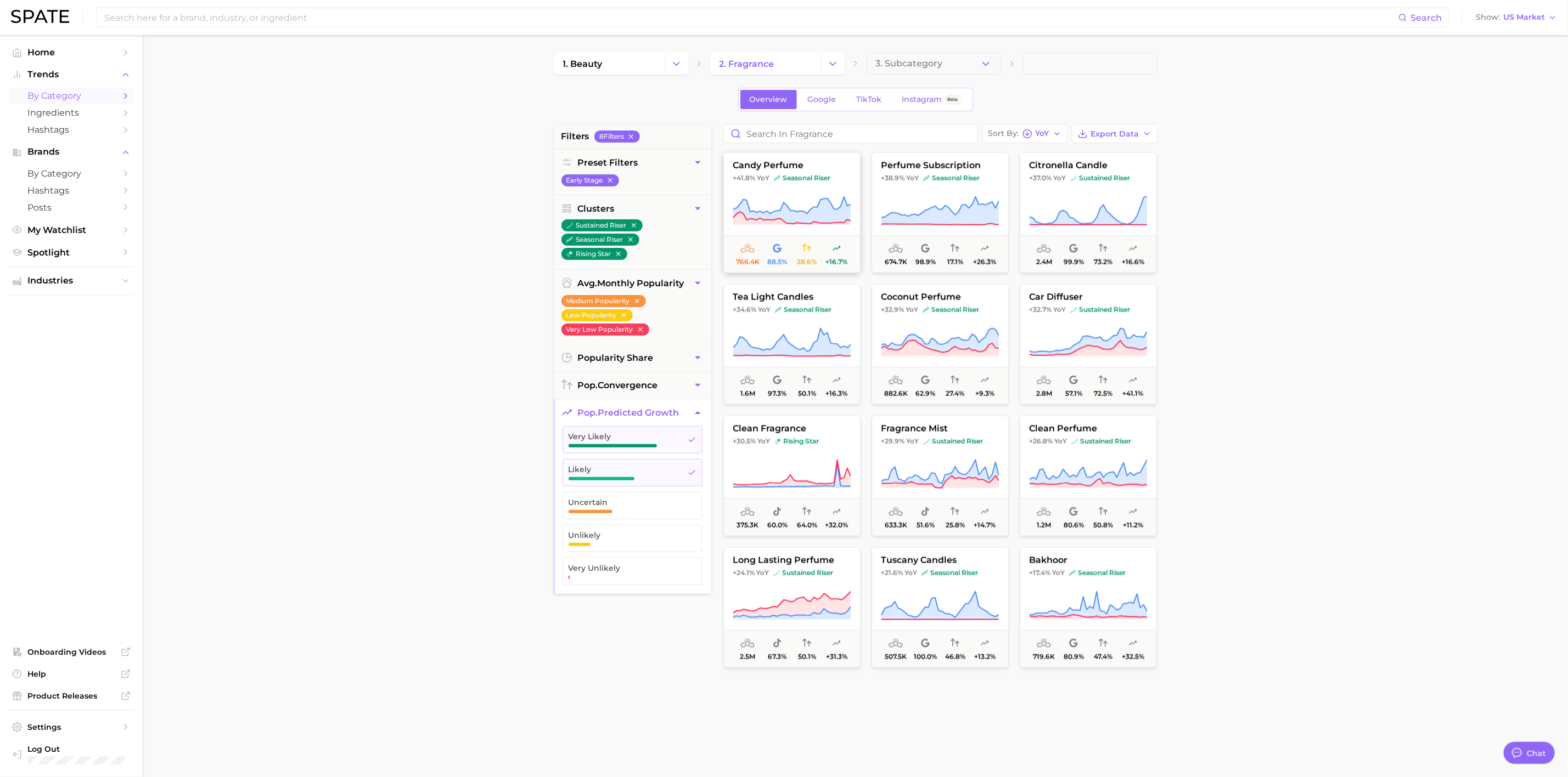
scroll to position [987, 0]
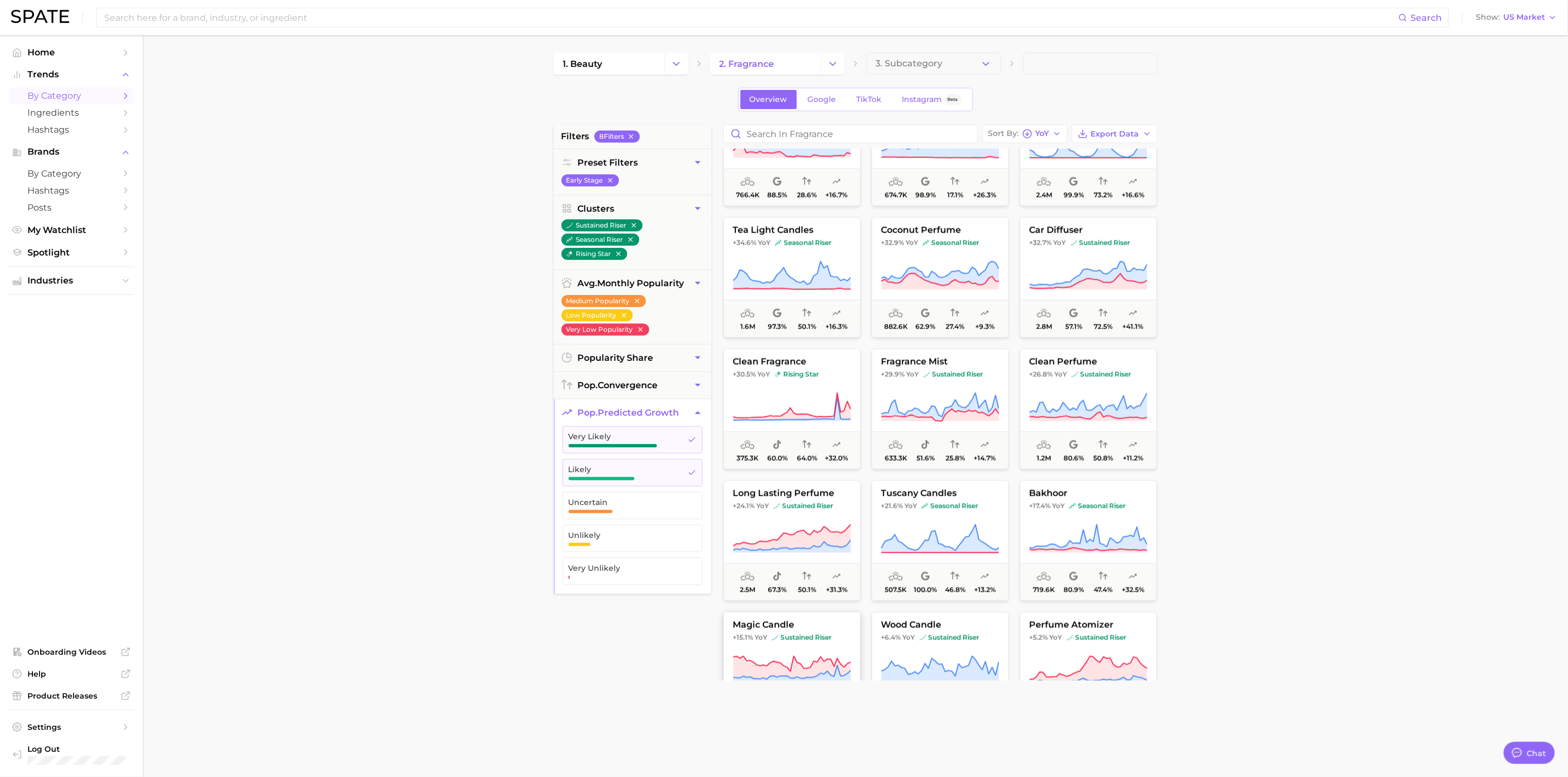
click at [767, 641] on span "+15.1% YoY sustained riser" at bounding box center [791, 638] width 136 height 9
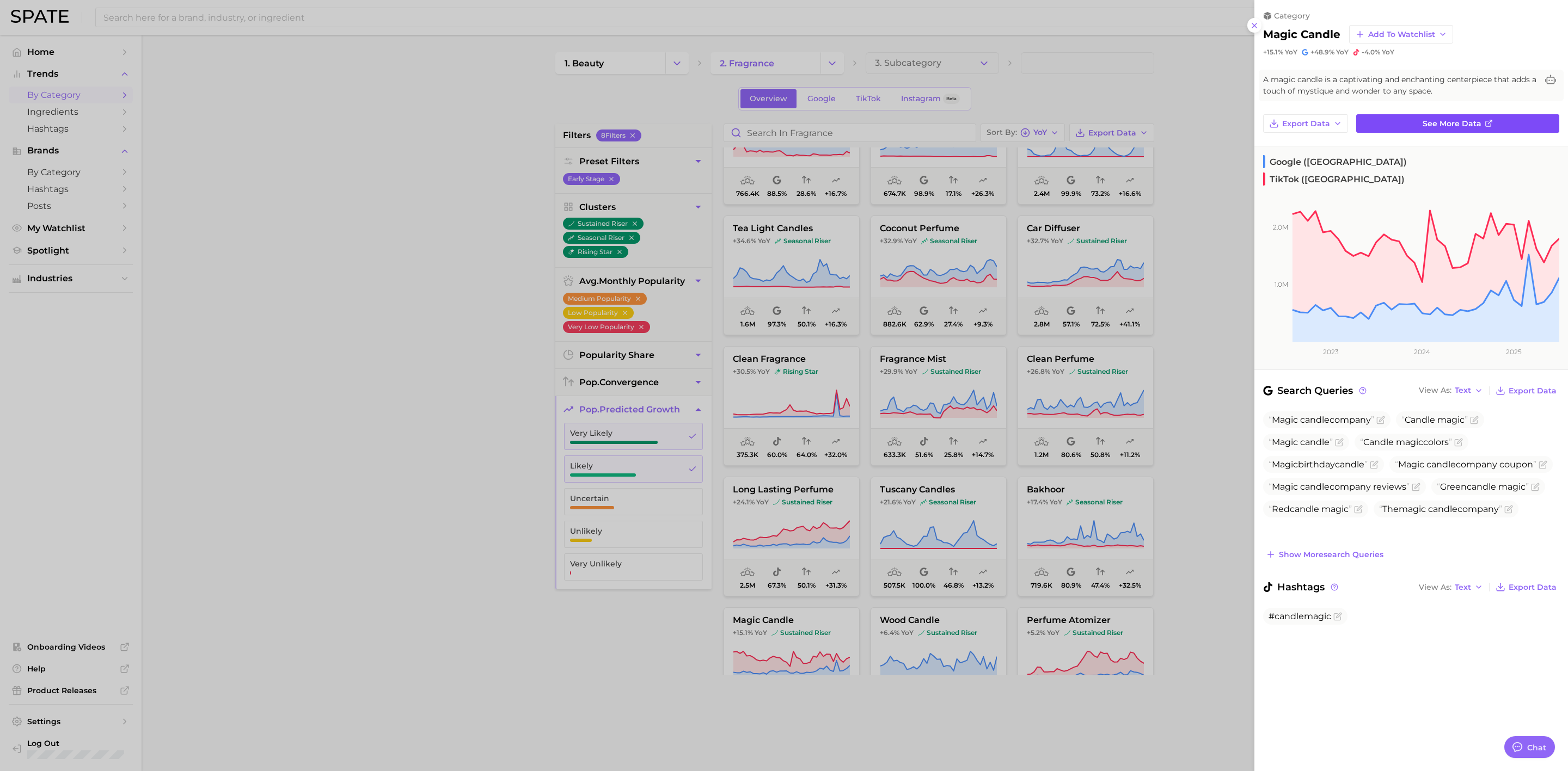
click at [1445, 119] on span "See more data" at bounding box center [1451, 124] width 59 height 9
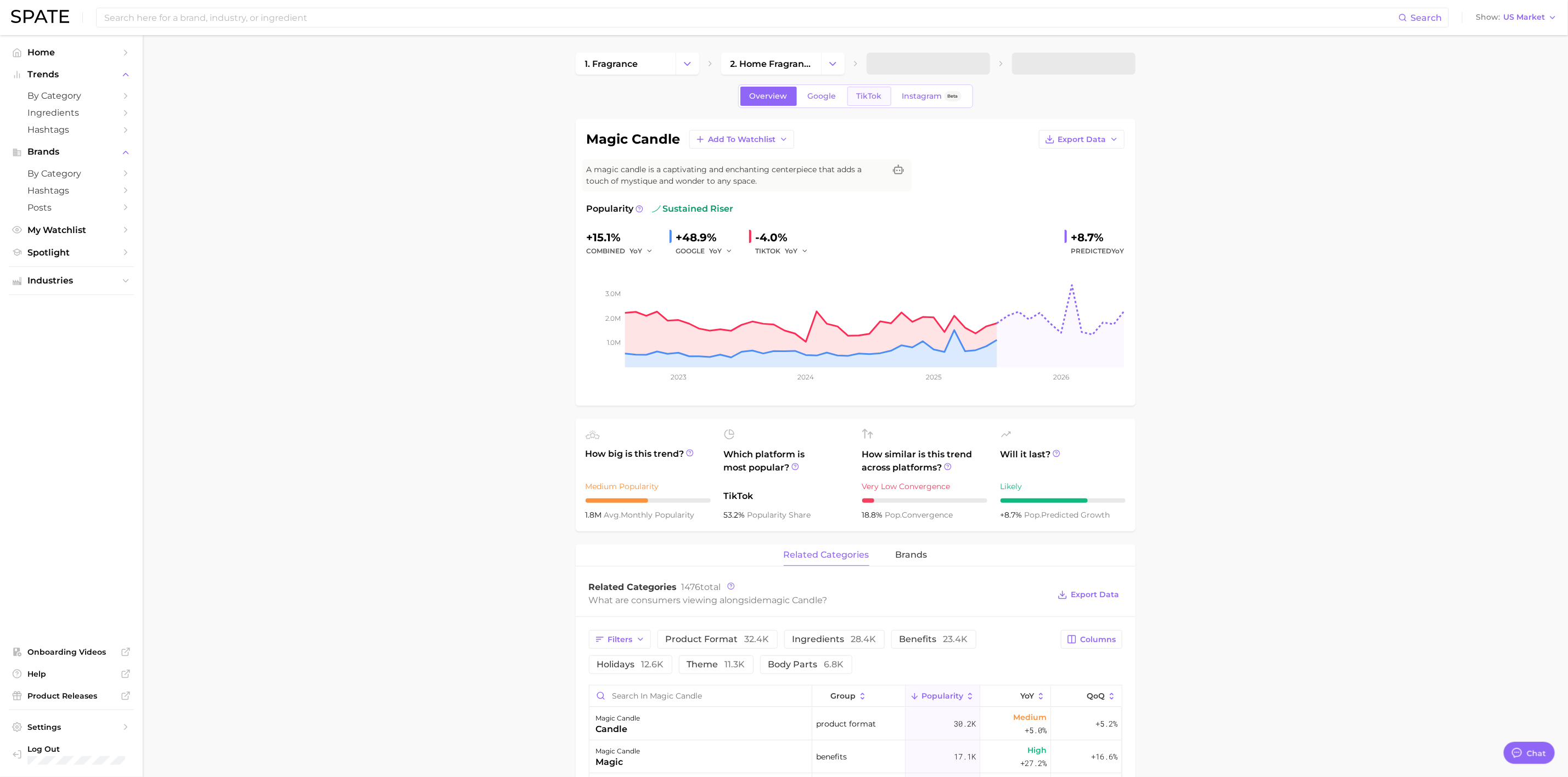
click at [862, 99] on span "TikTok" at bounding box center [869, 96] width 25 height 9
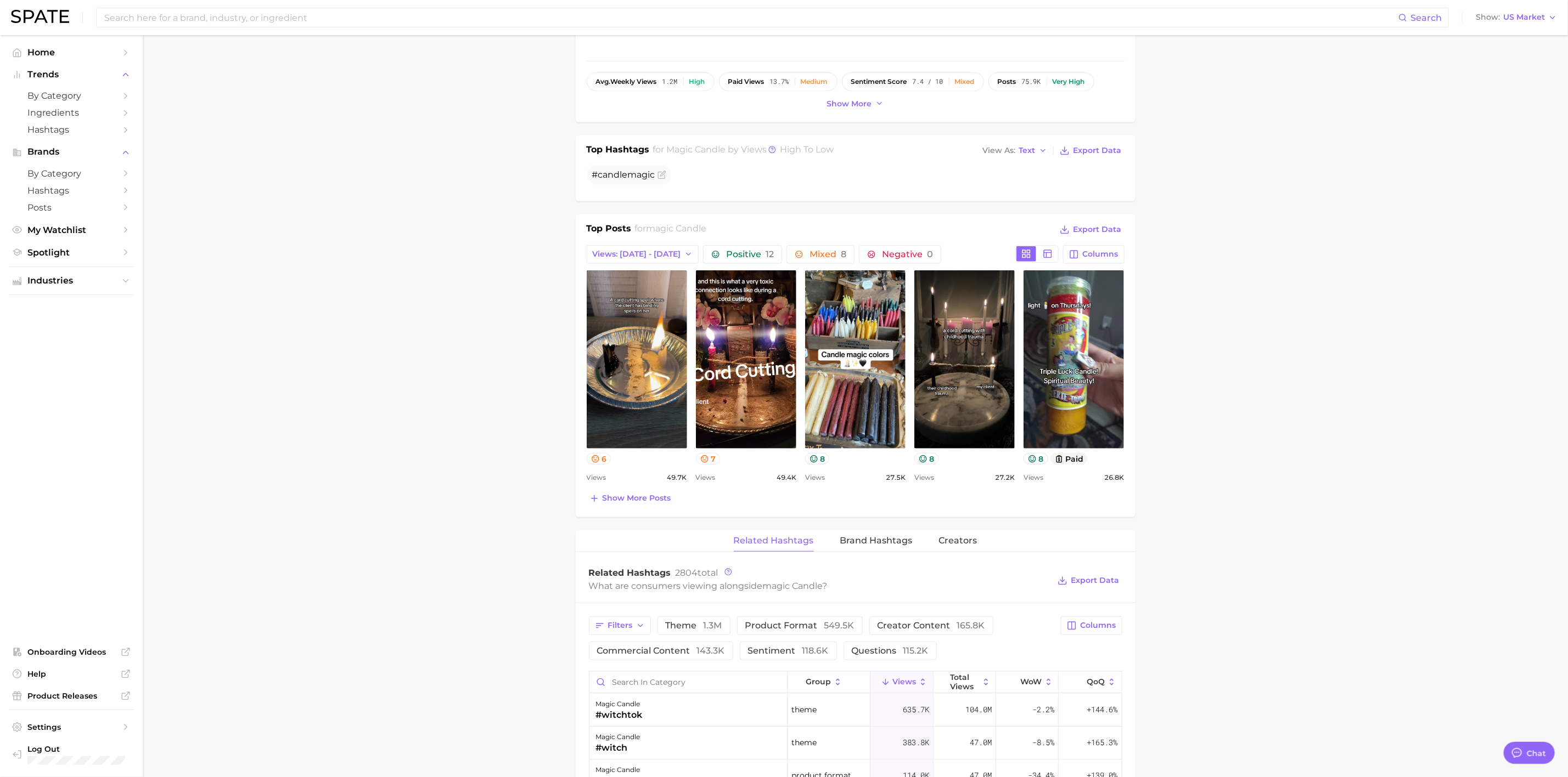
scroll to position [576, 0]
